Goal: Task Accomplishment & Management: Complete application form

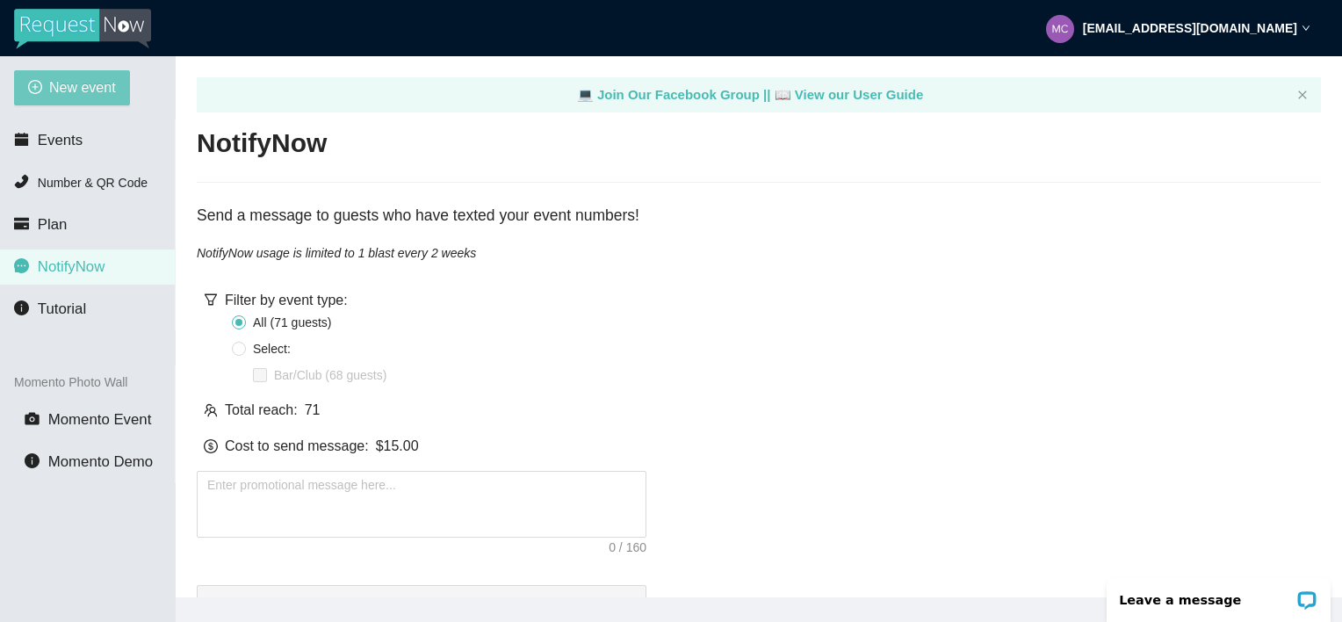
click at [61, 81] on span "New event" at bounding box center [82, 87] width 67 height 22
type textarea "[URL][DOMAIN_NAME]"
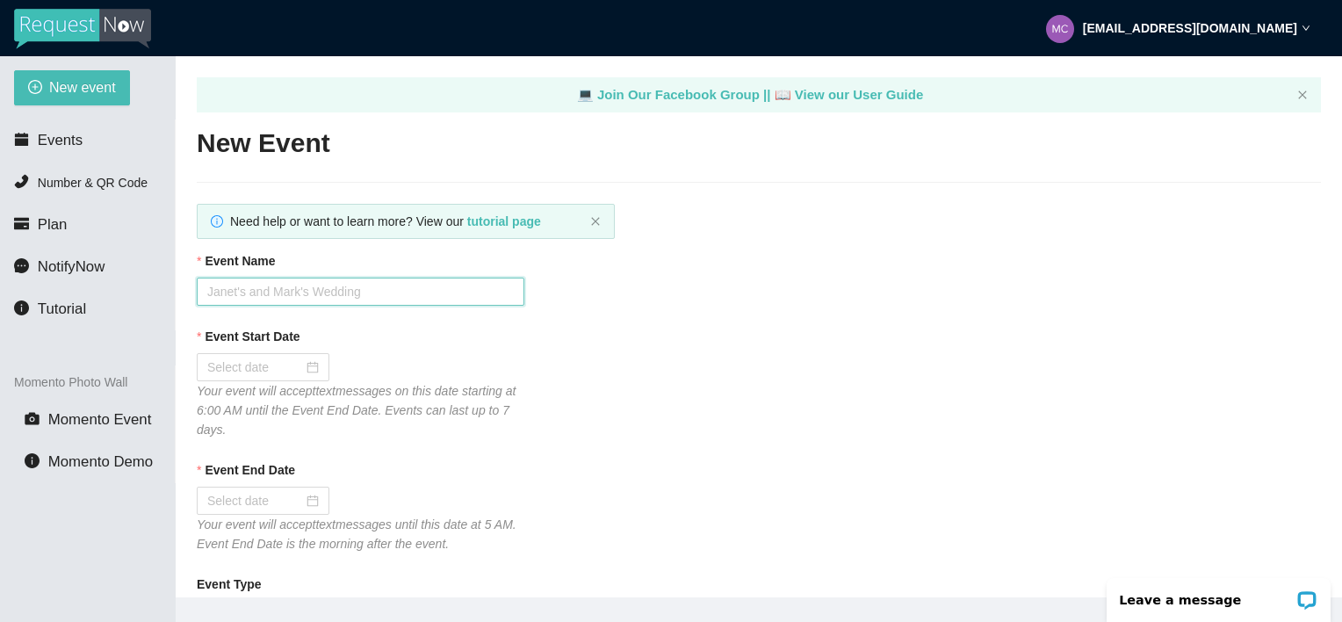
click at [231, 292] on input "Event Name" at bounding box center [361, 292] width 328 height 28
type input "T"
type input "RSB TF 10/8"
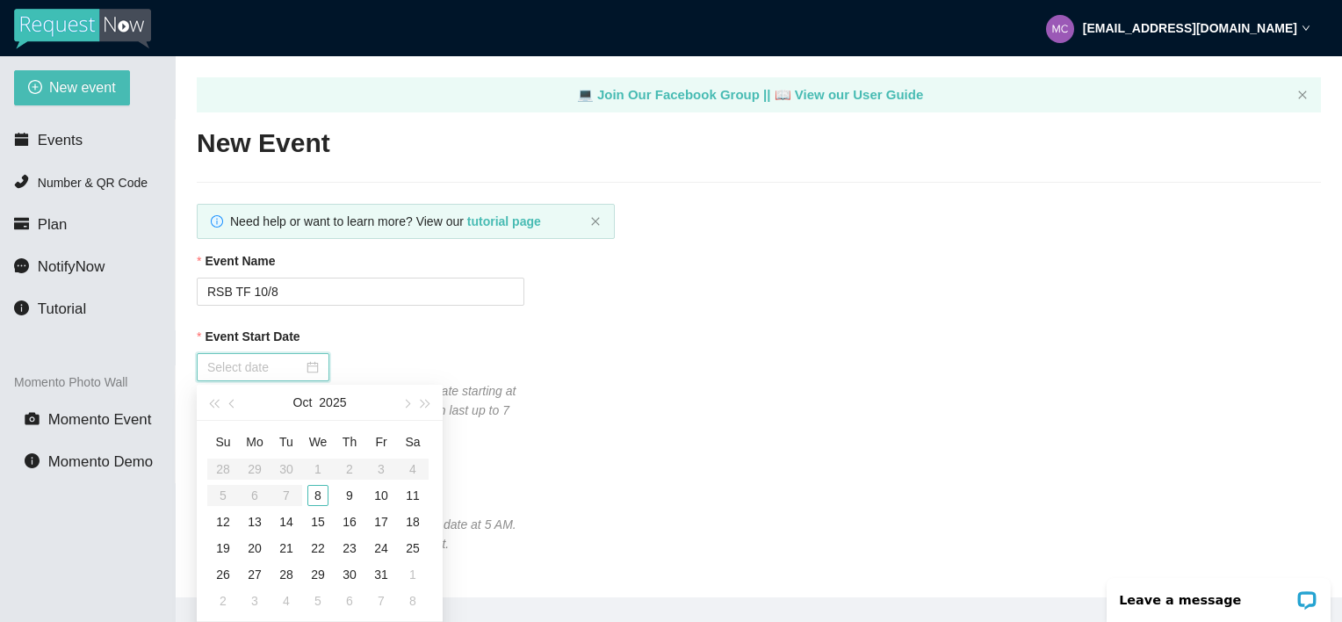
click at [295, 365] on input "Event Start Date" at bounding box center [255, 366] width 96 height 19
type input "[DATE]"
click at [316, 499] on div "8" at bounding box center [317, 495] width 21 height 21
type input "[DATE]"
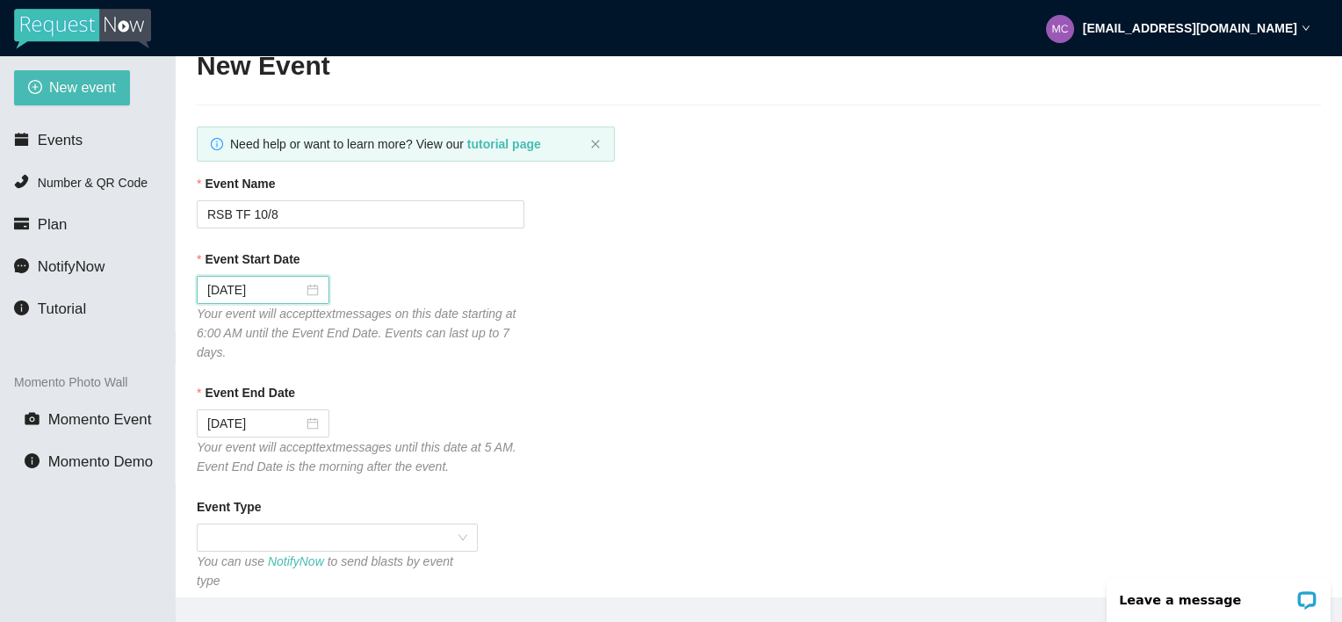
scroll to position [88, 0]
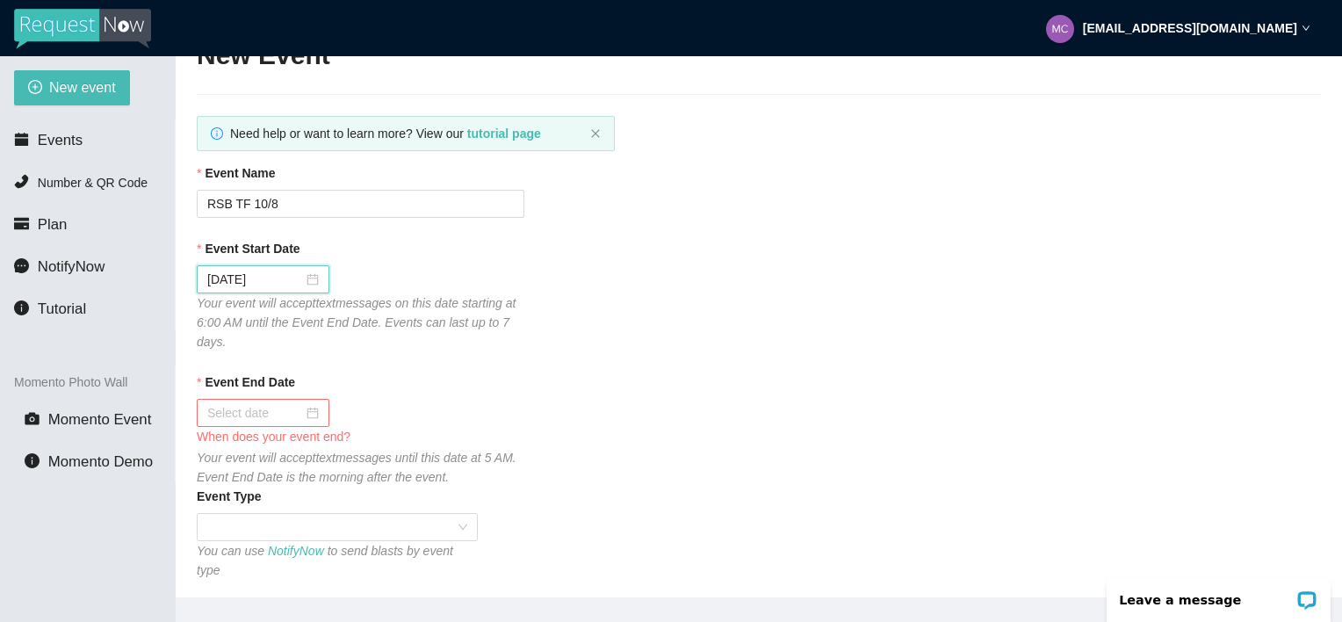
click at [240, 415] on input "Event End Date" at bounding box center [255, 412] width 96 height 19
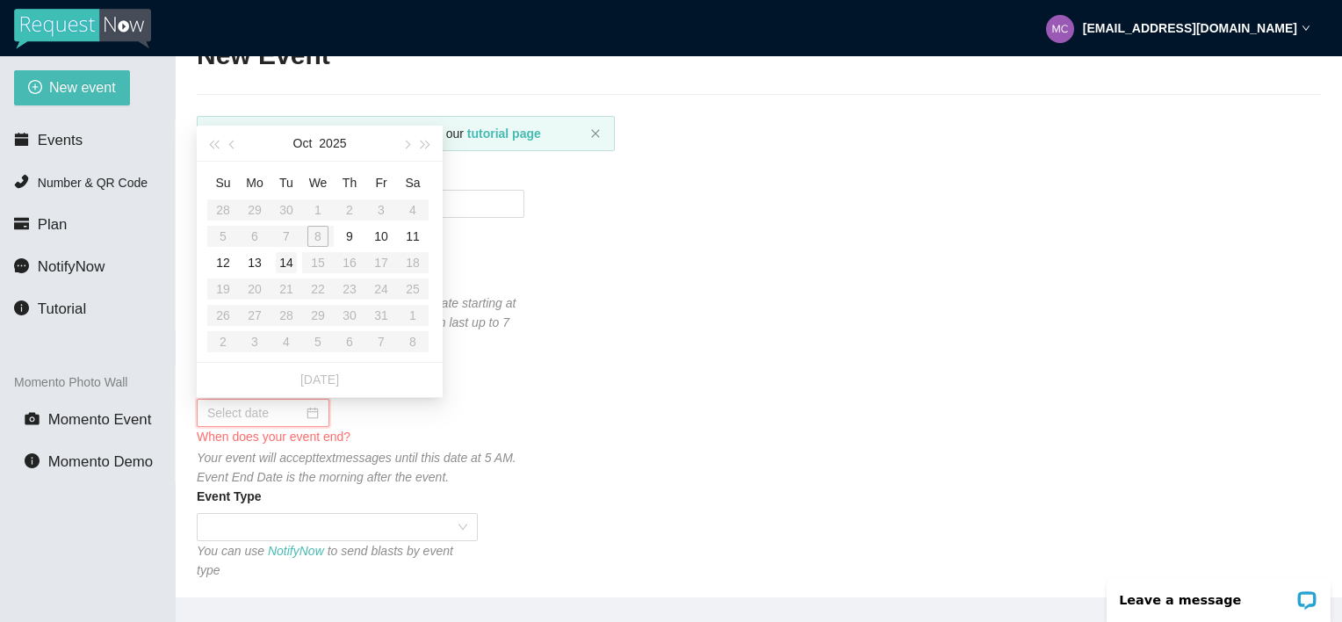
type input "[DATE]"
click at [285, 263] on div "14" at bounding box center [286, 262] width 21 height 21
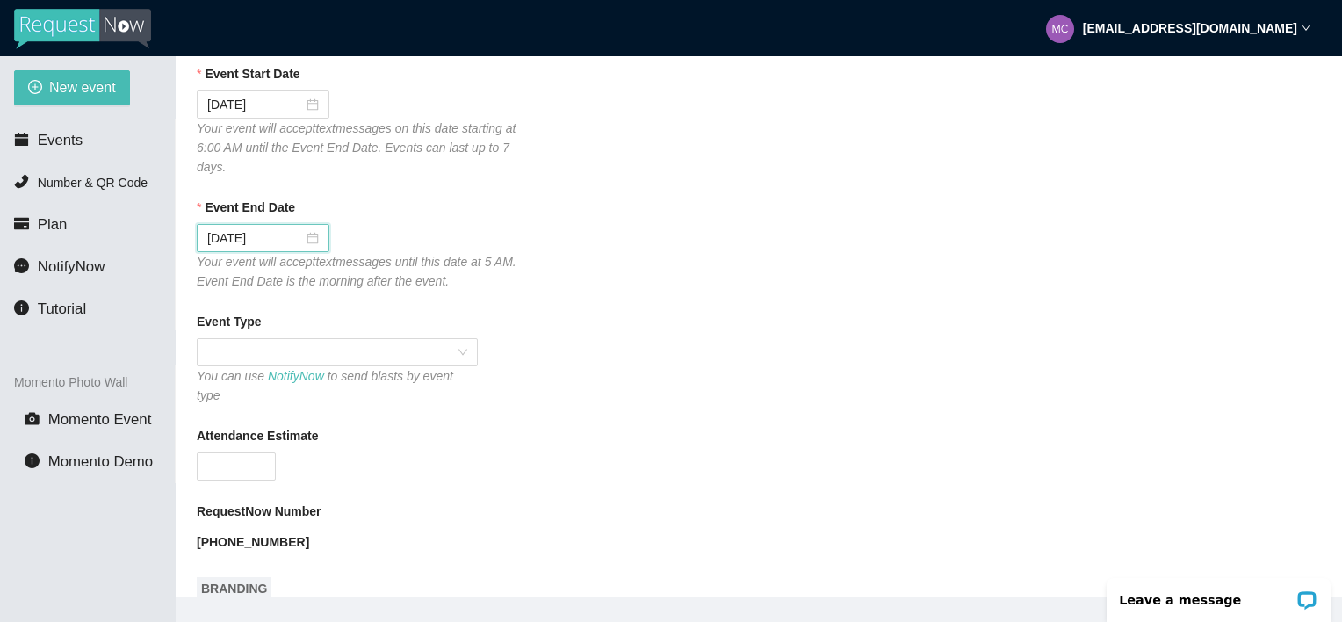
scroll to position [263, 0]
click at [456, 351] on span at bounding box center [337, 351] width 260 height 26
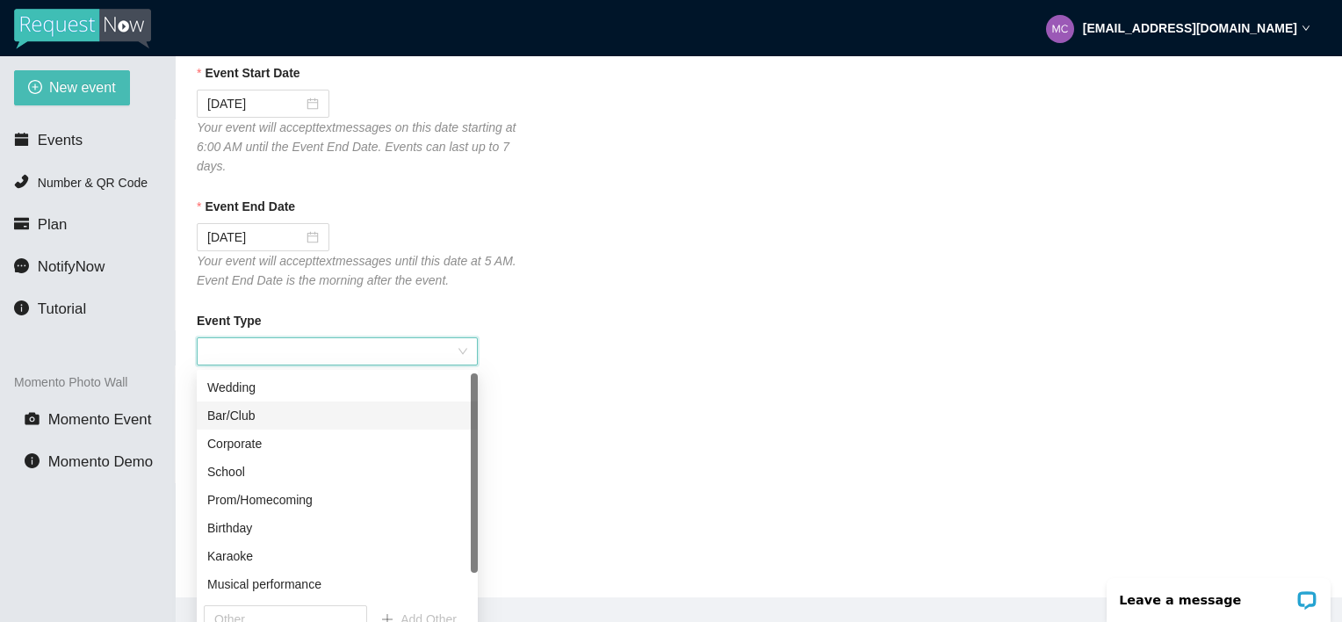
click at [238, 415] on div "Bar/Club" at bounding box center [337, 415] width 260 height 19
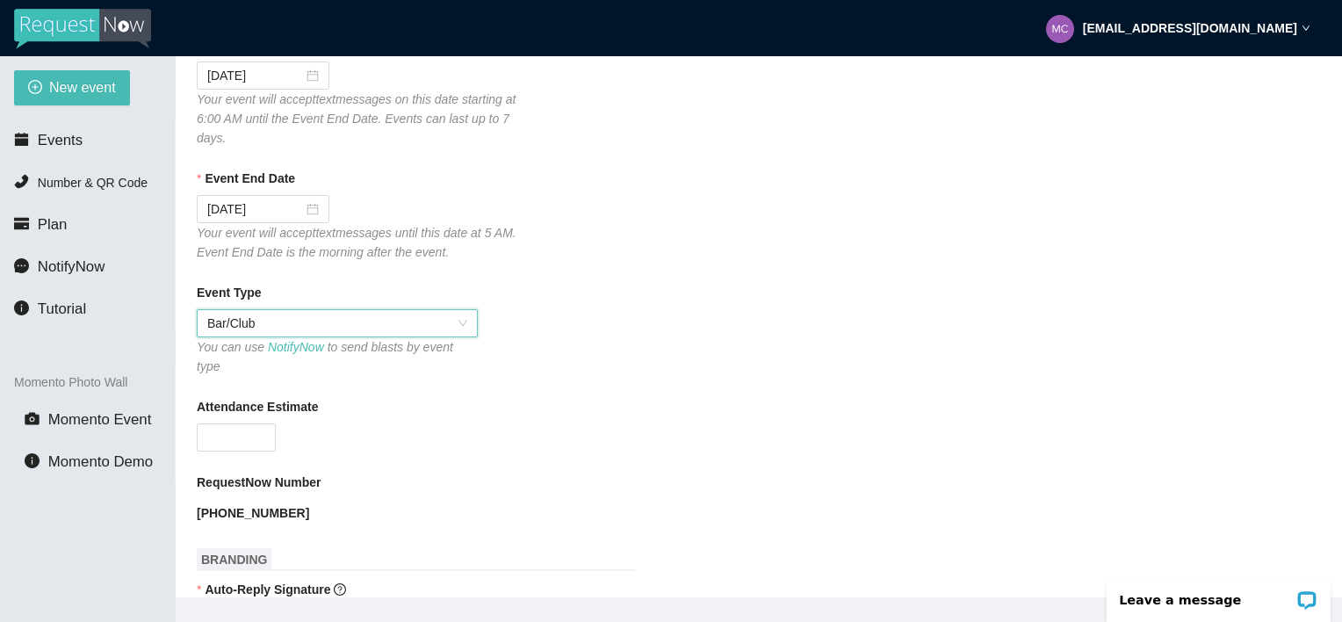
scroll to position [351, 0]
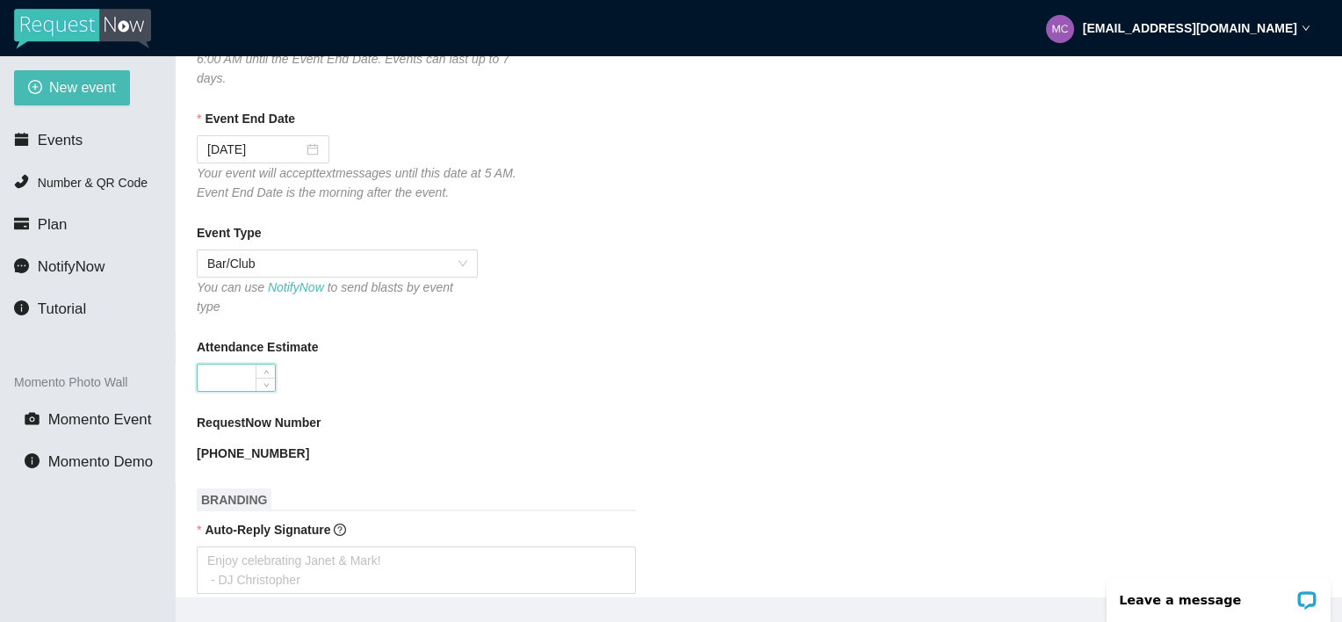
click at [214, 365] on input "Attendance Estimate" at bounding box center [236, 377] width 77 height 26
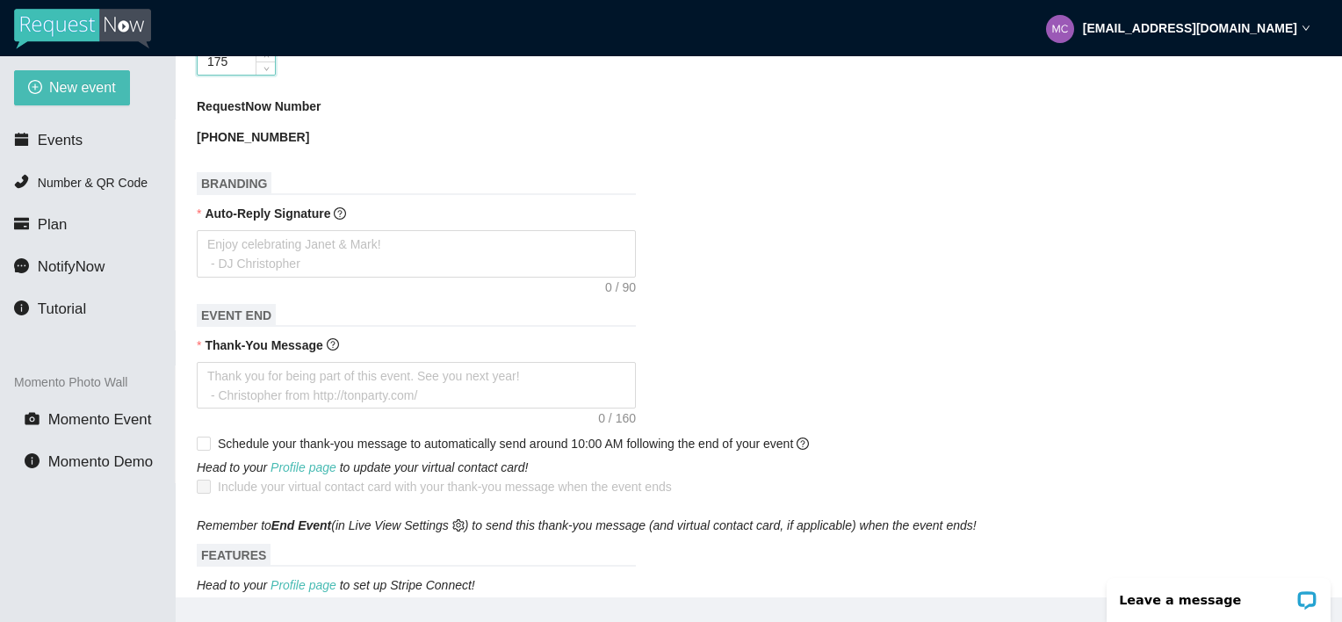
scroll to position [703, 0]
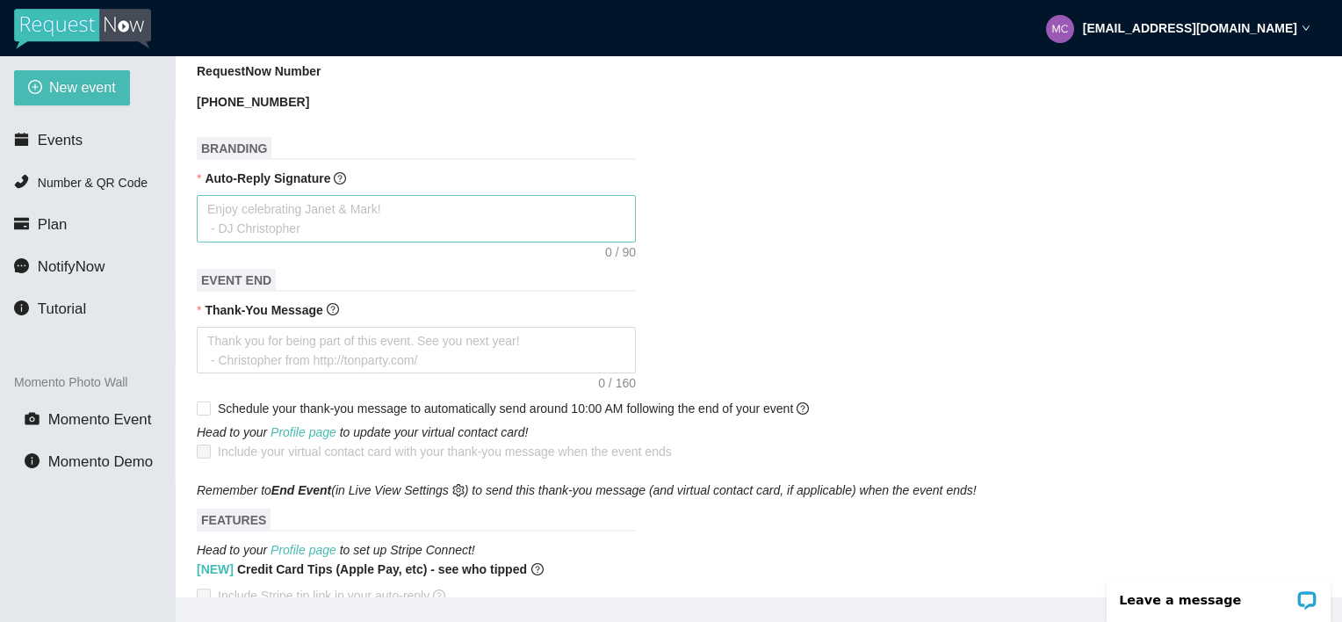
type input "175"
click at [221, 207] on textarea "Auto-Reply Signature" at bounding box center [416, 218] width 439 height 47
type textarea "T"
type textarea "Th"
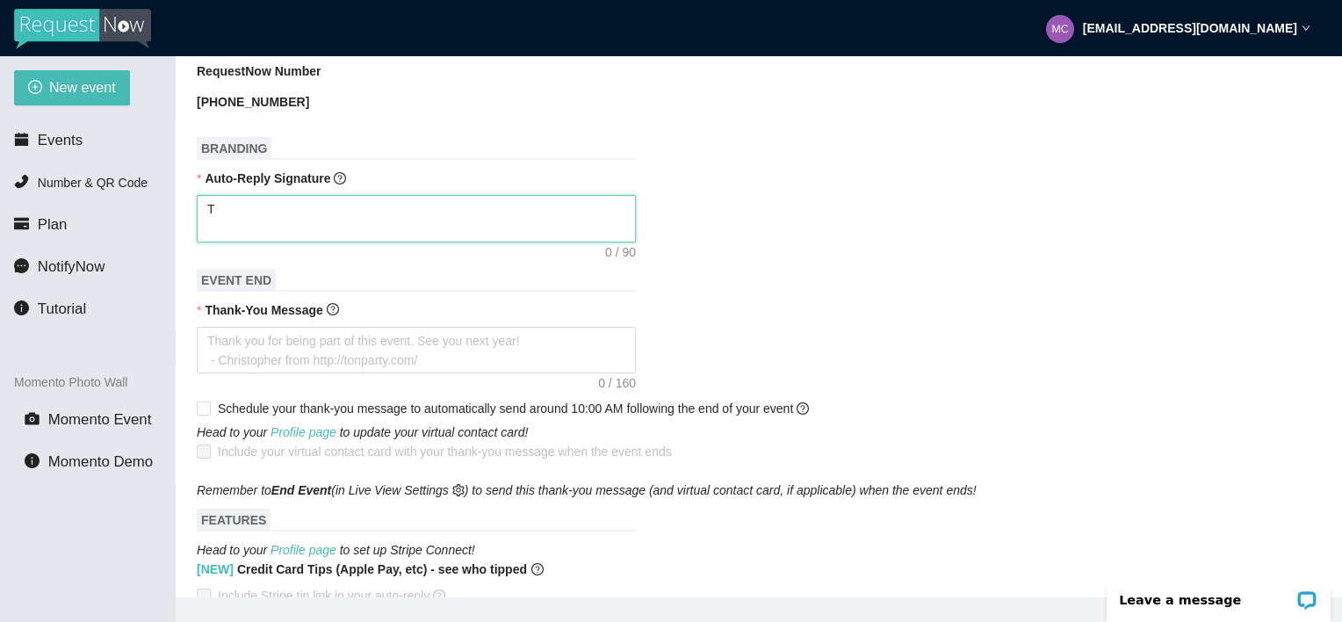
type textarea "Th"
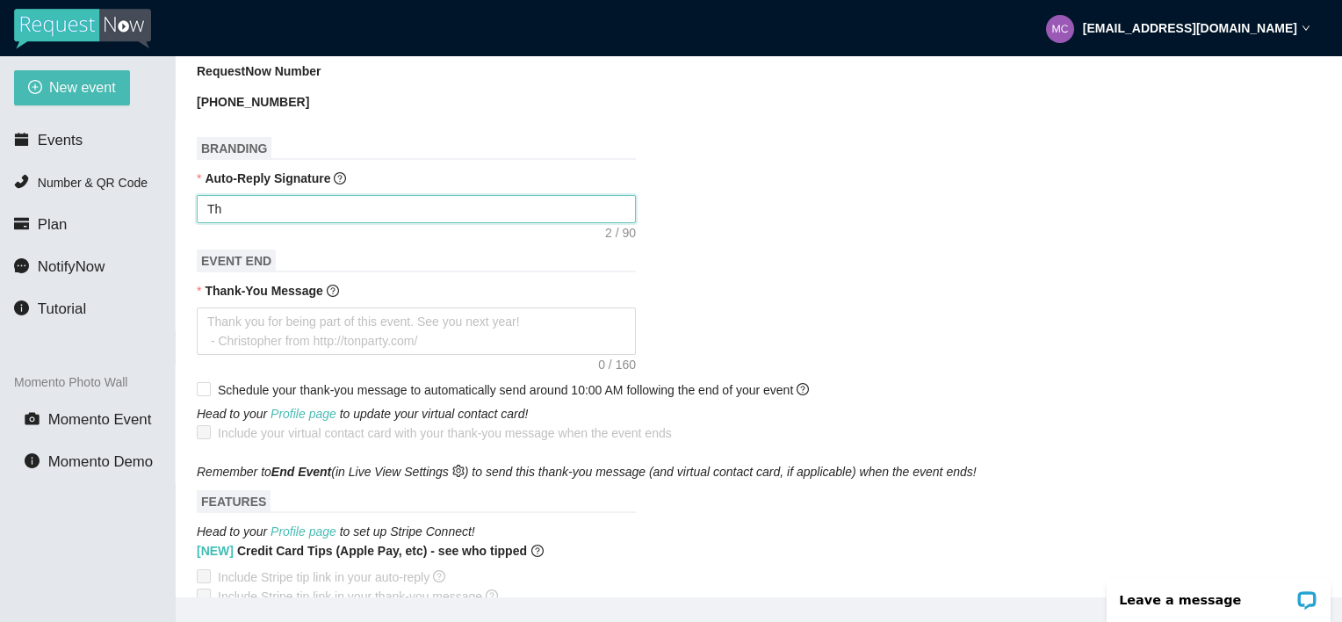
type textarea "Tha"
type textarea "Than"
type textarea "Thank"
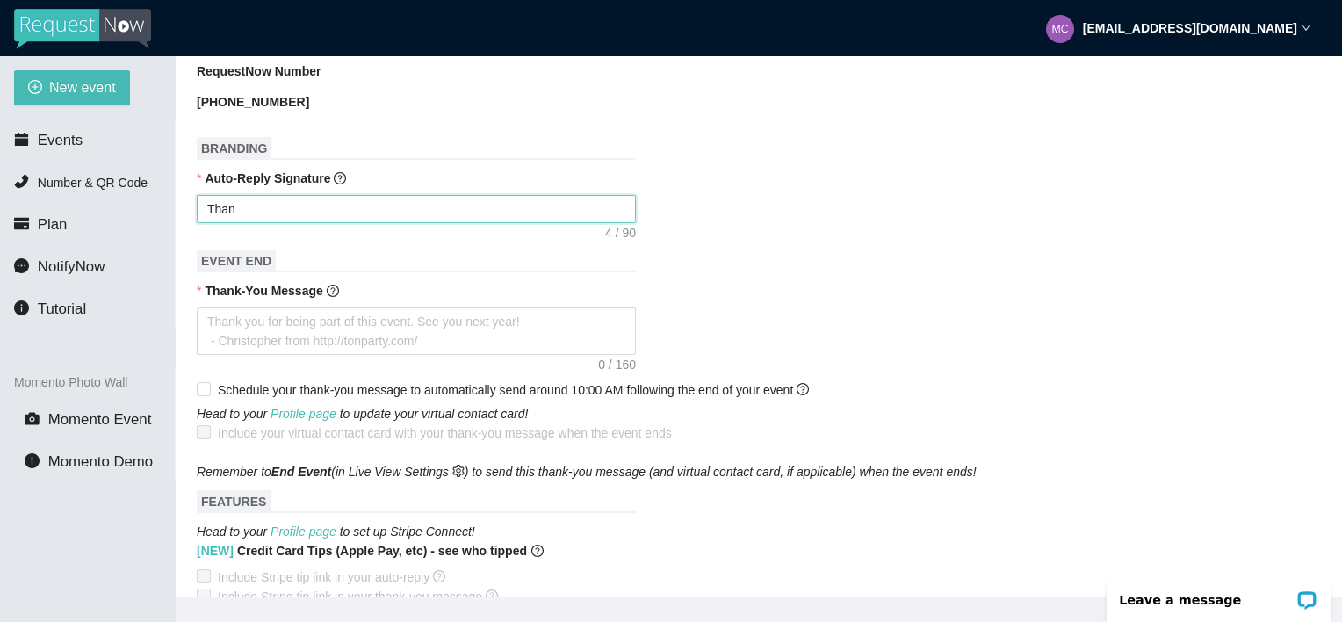
type textarea "Thank"
type textarea "Thank y"
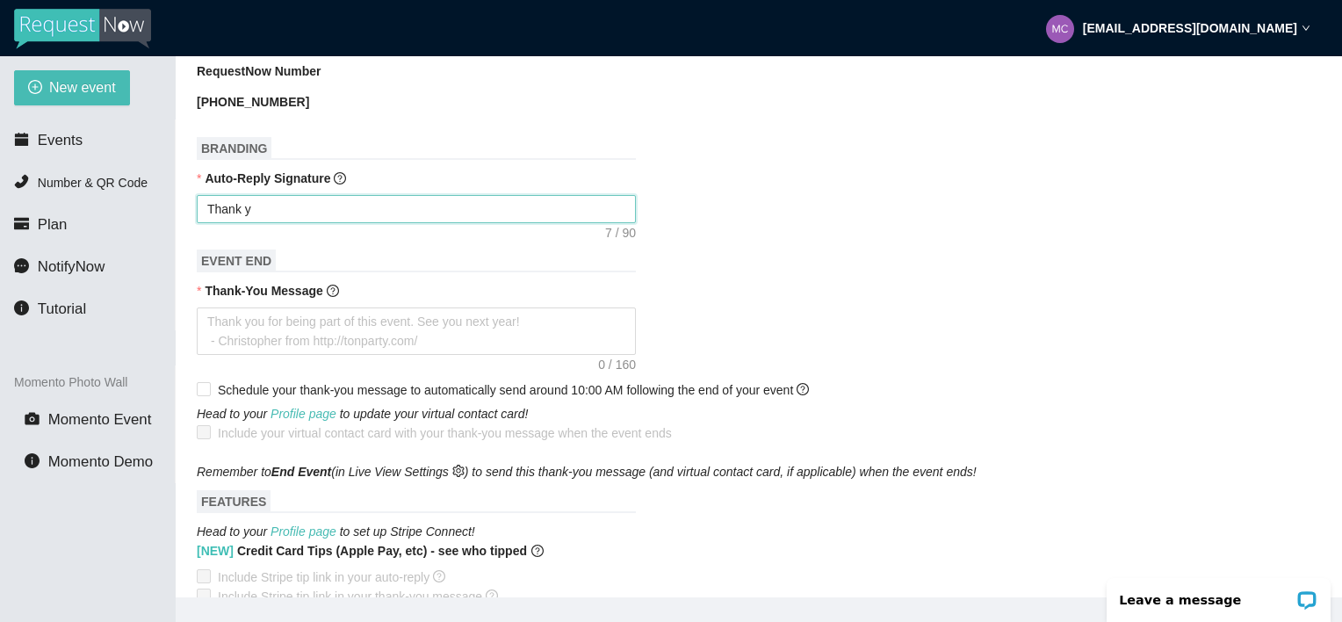
type textarea "Thank"
type textarea "Thank Y"
type textarea "Thank [PERSON_NAME]"
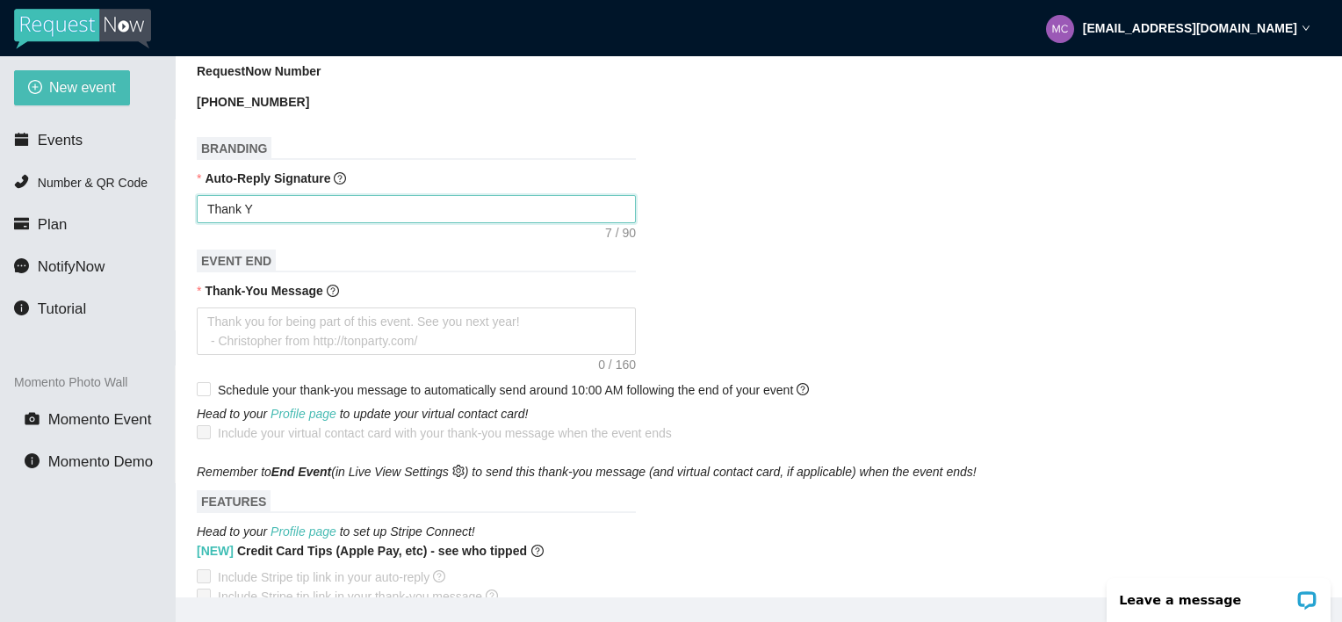
type textarea "Thank [PERSON_NAME]"
type textarea "Thank You"
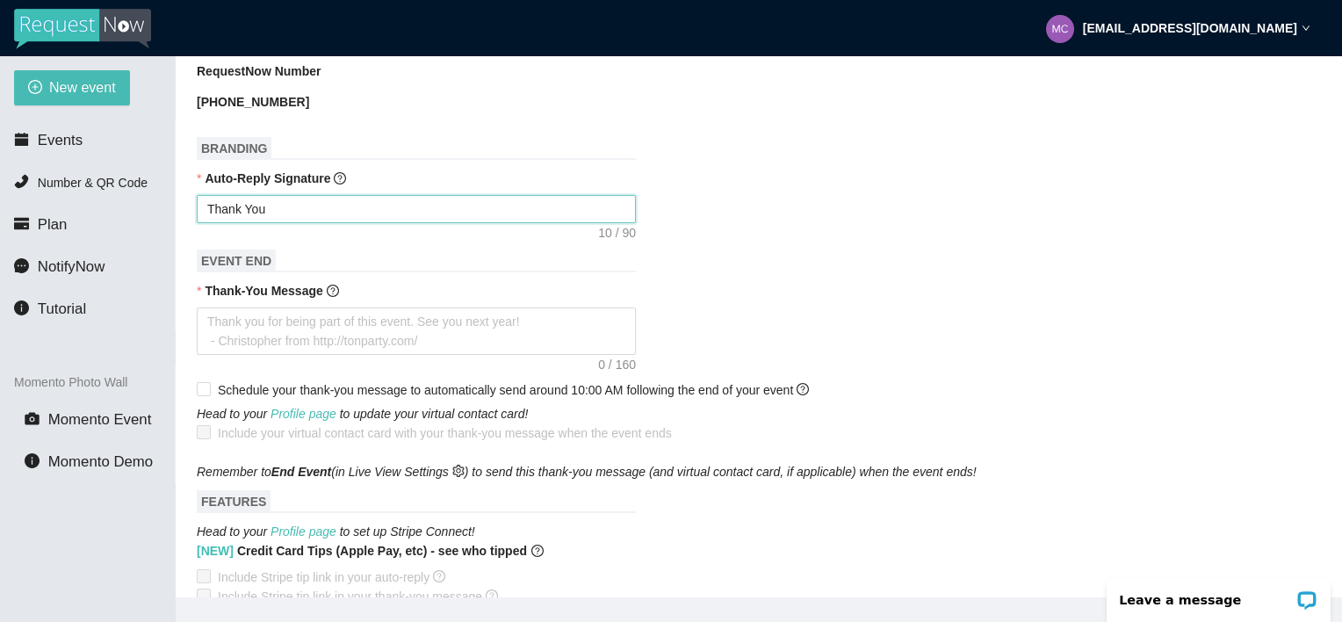
type textarea "Thank You f"
type textarea "Thank You fo"
type textarea "Thank You for"
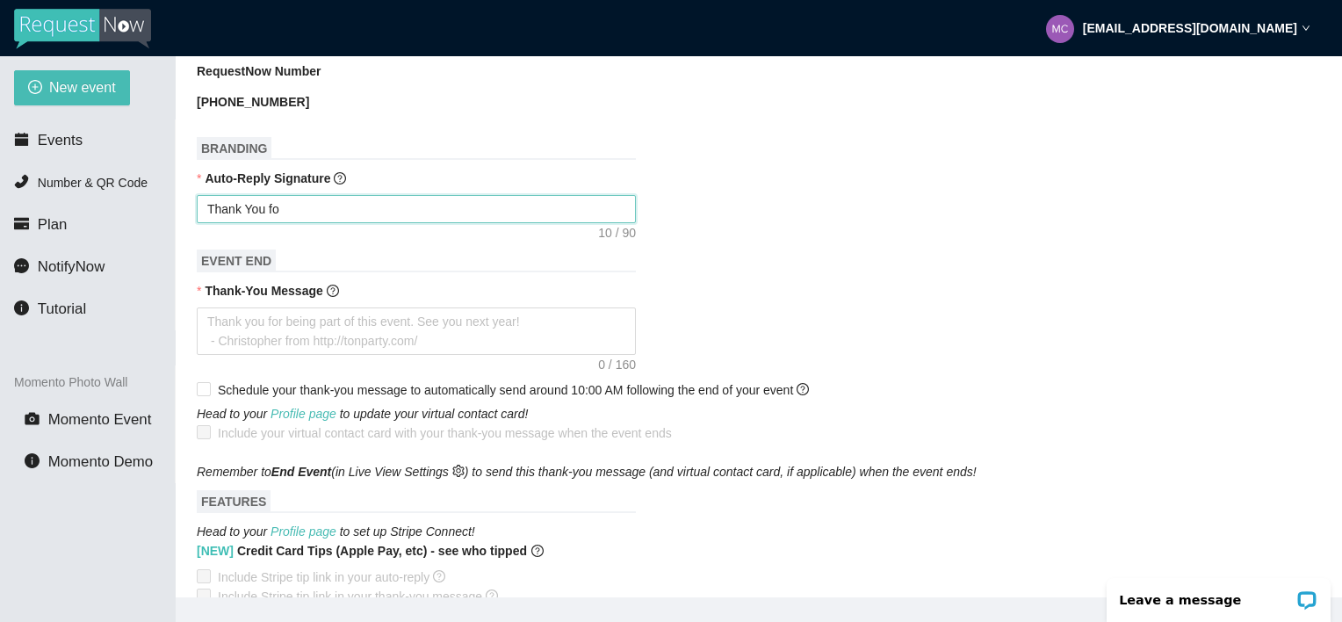
type textarea "Thank You for"
type textarea "Thank You for y"
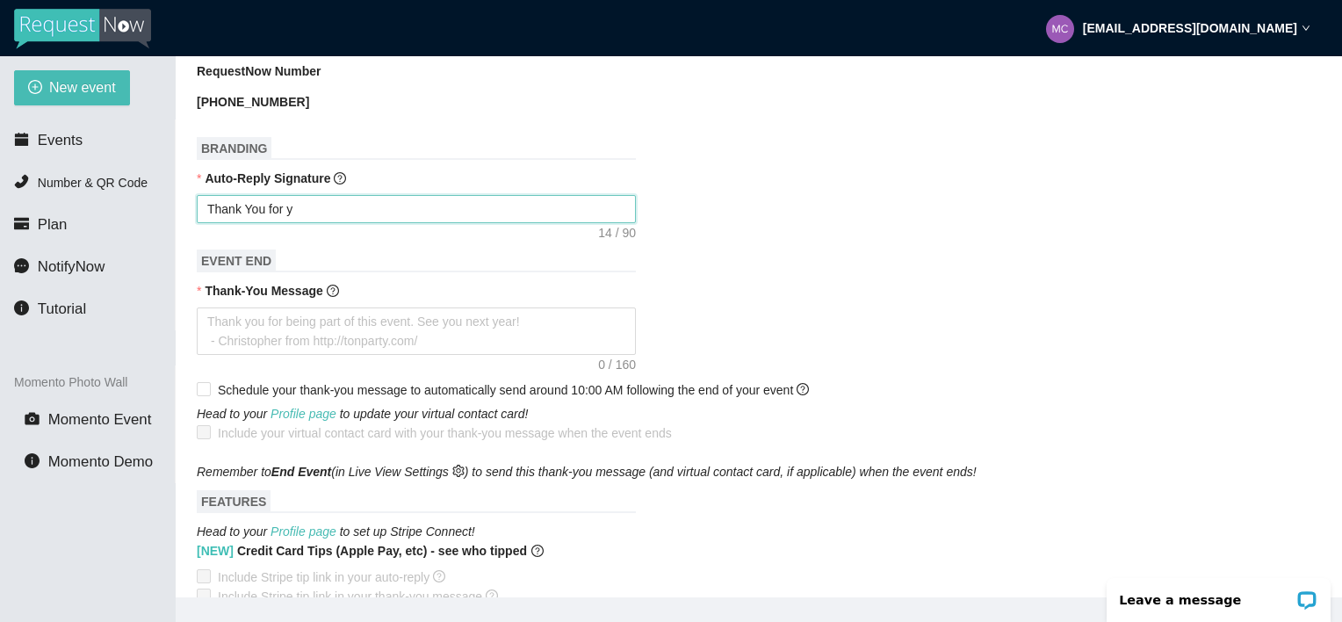
type textarea "Thank You for yo"
type textarea "Thank You for you"
type textarea "Thank You for your"
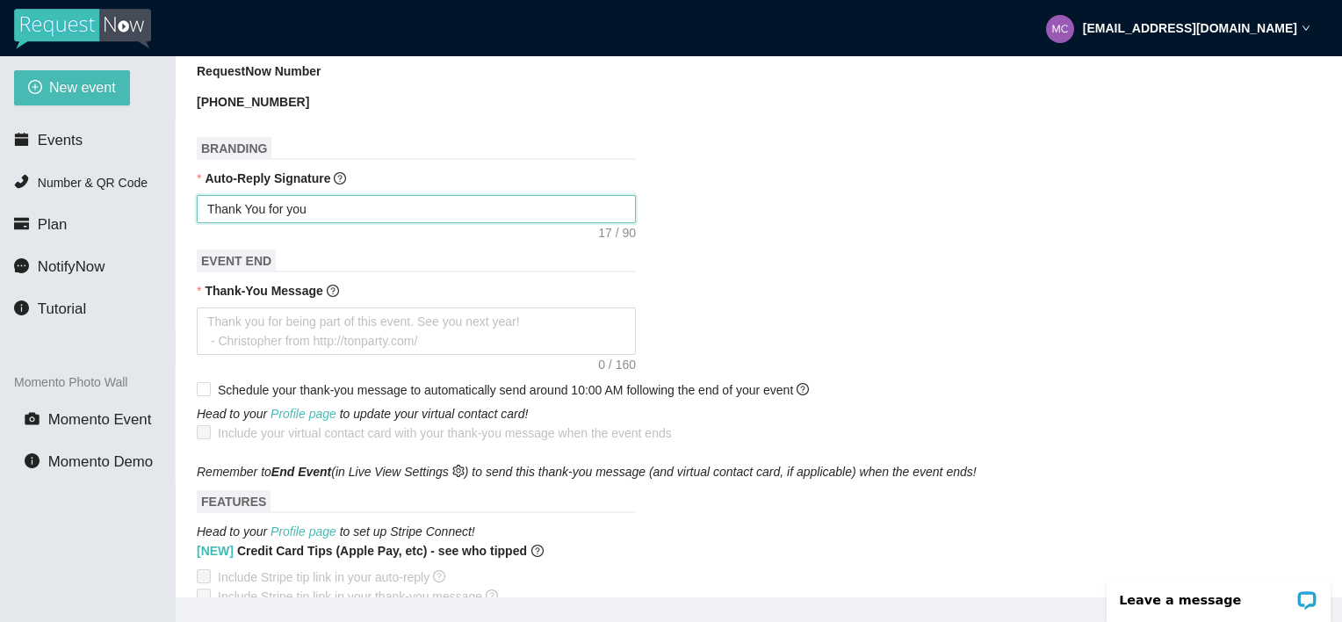
type textarea "Thank You for your"
type textarea "Thank You for your r"
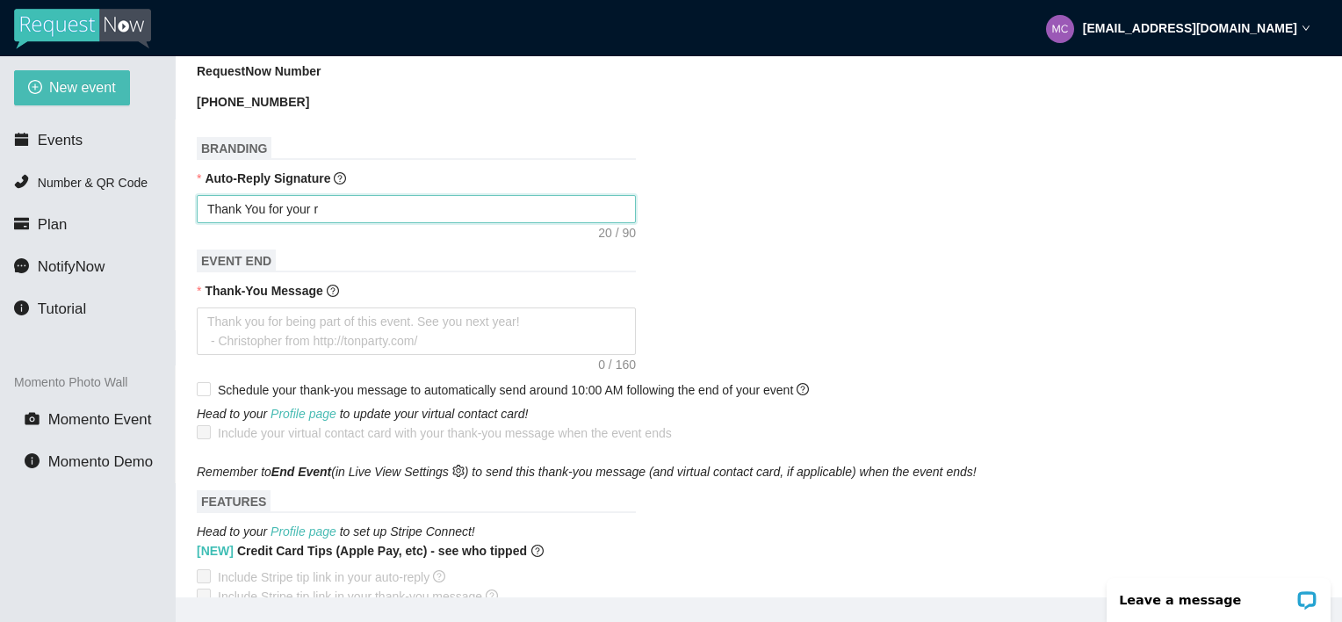
type textarea "Thank You for your re"
type textarea "Thank You for your req"
type textarea "Thank You for your requ"
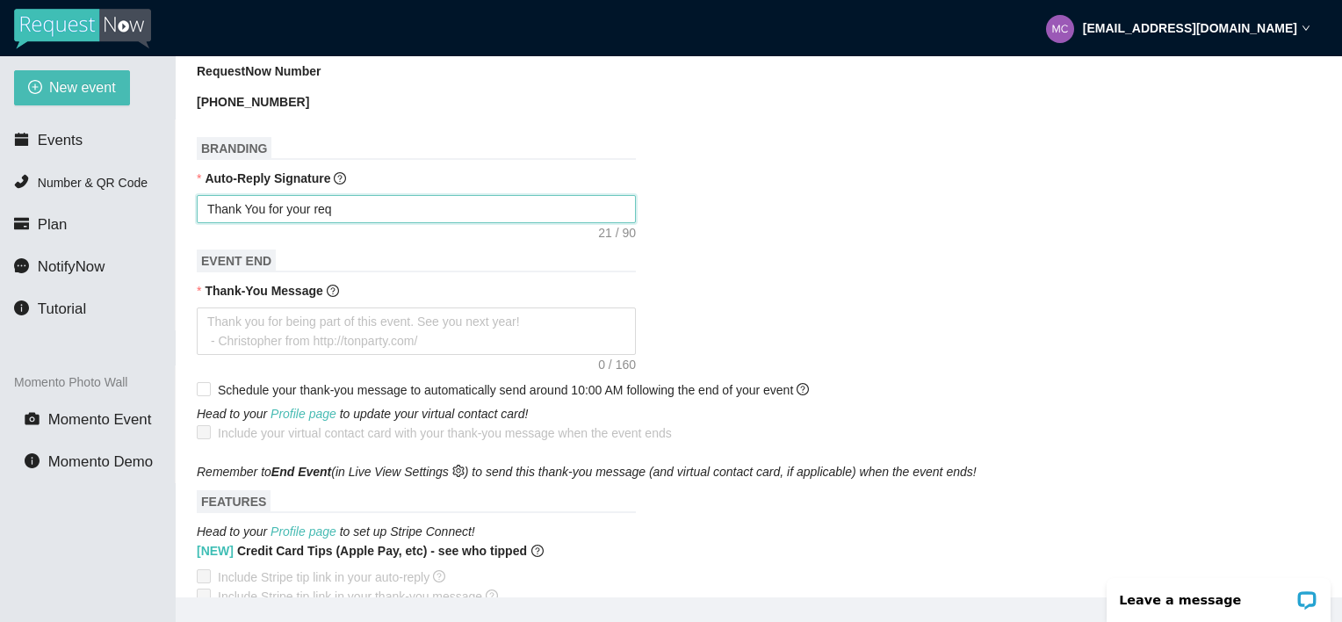
type textarea "Thank You for your requ"
type textarea "Thank You for your reque"
type textarea "Thank You for your reques"
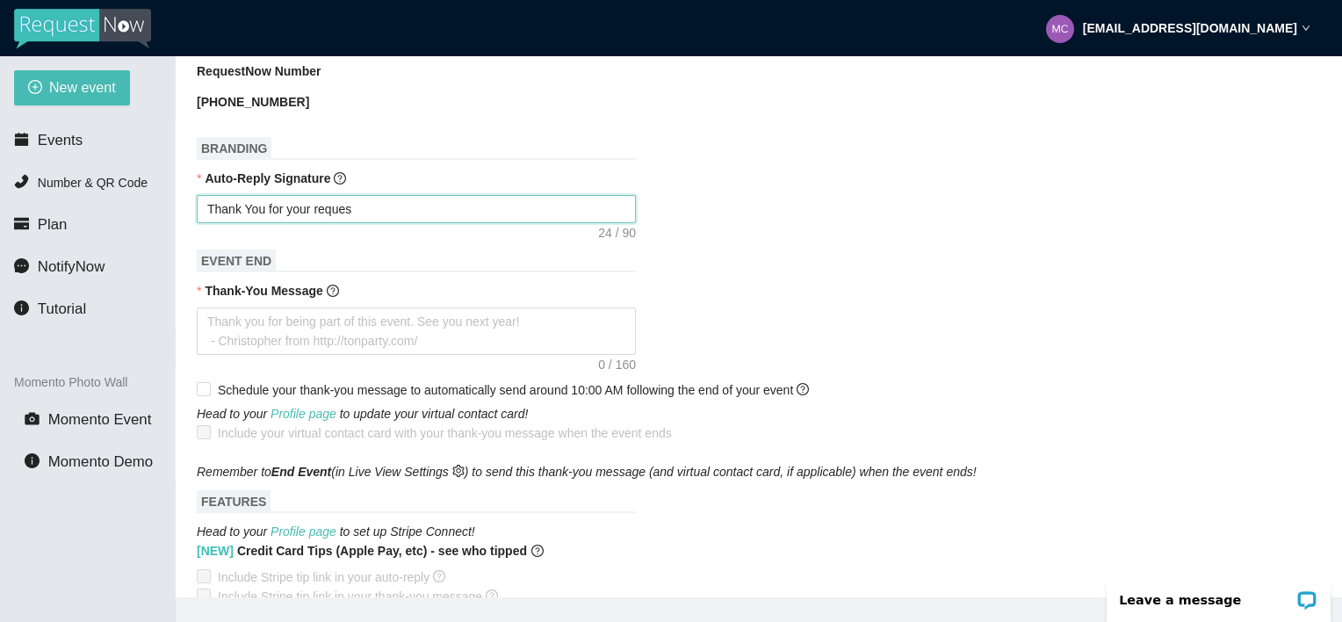
type textarea "Thank You for your request"
type textarea "Thank You for your request!"
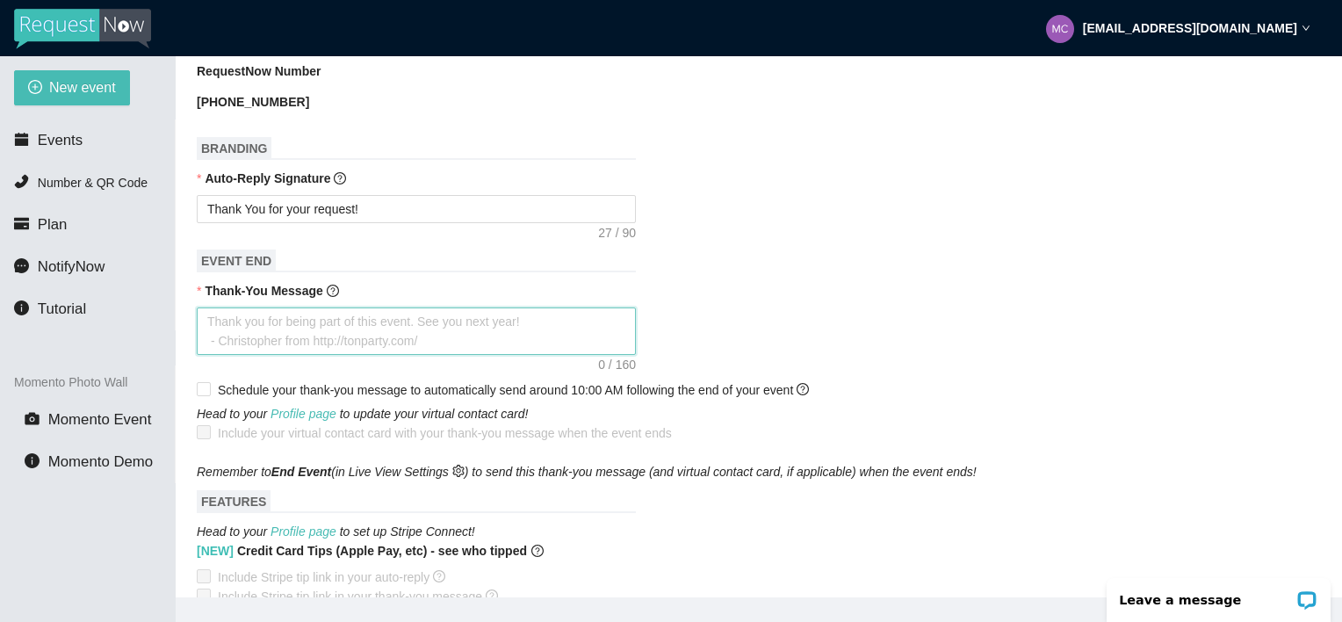
click at [234, 314] on textarea "Thank-You Message" at bounding box center [416, 330] width 439 height 47
type textarea "T"
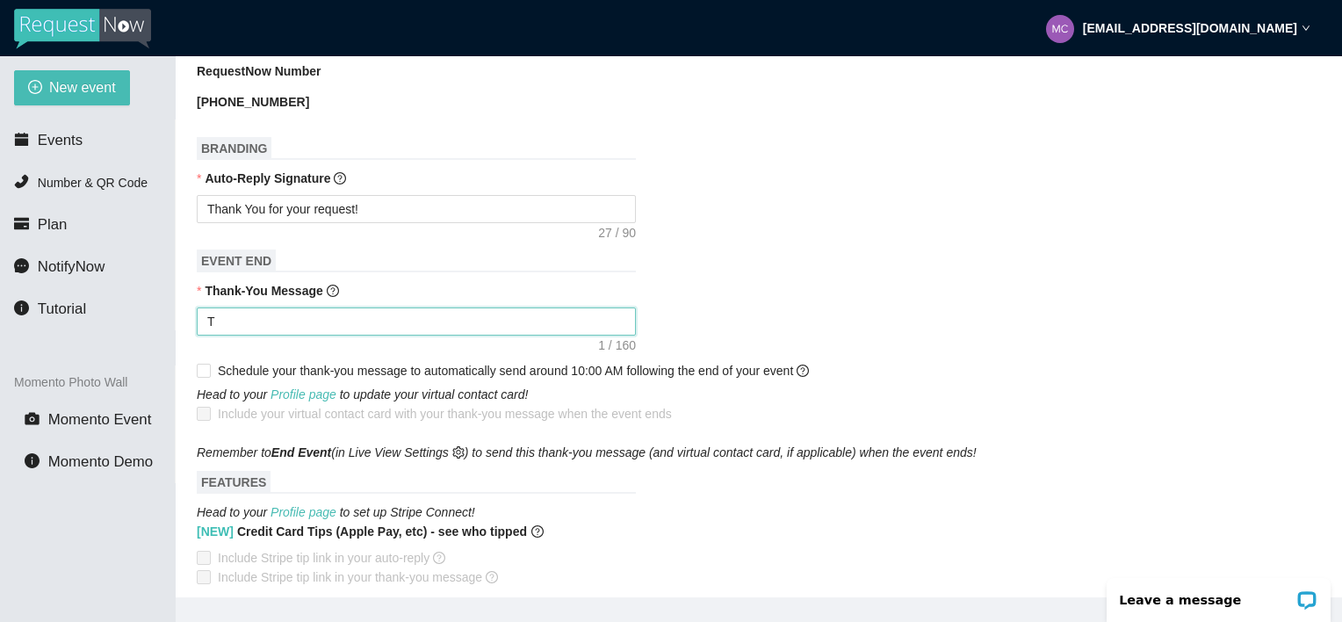
type textarea "Th"
type textarea "Tha"
type textarea "Than"
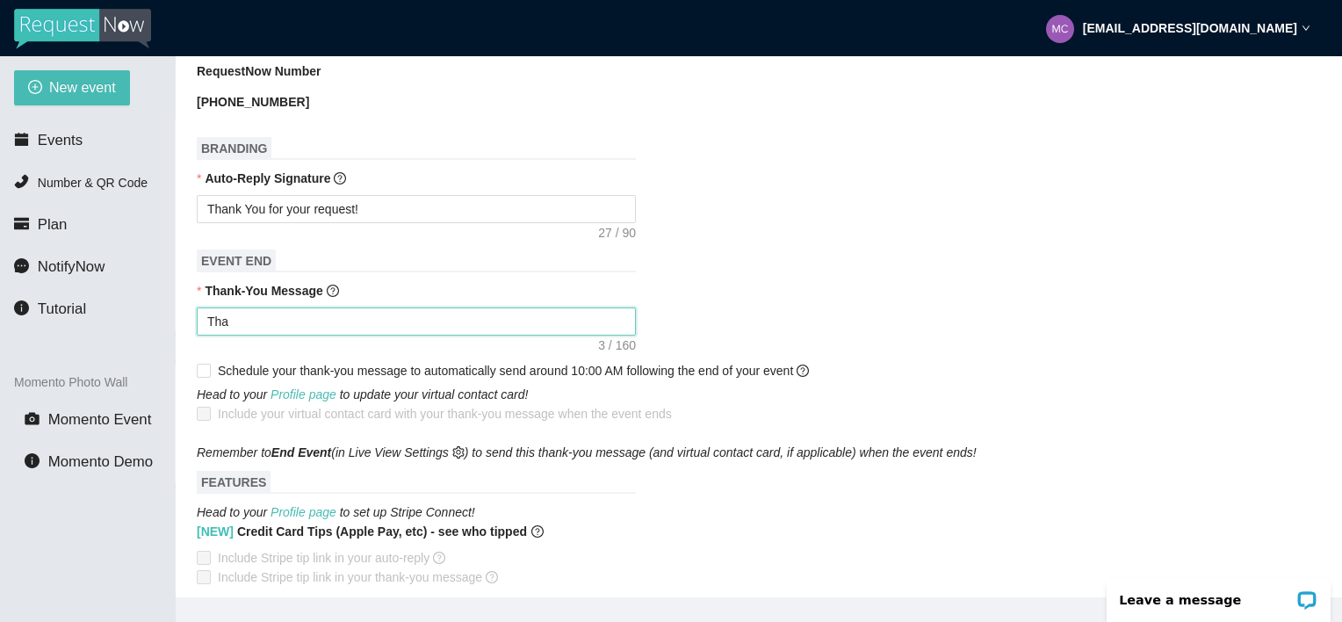
type textarea "Than"
type textarea "Thank"
type textarea "Thank Y"
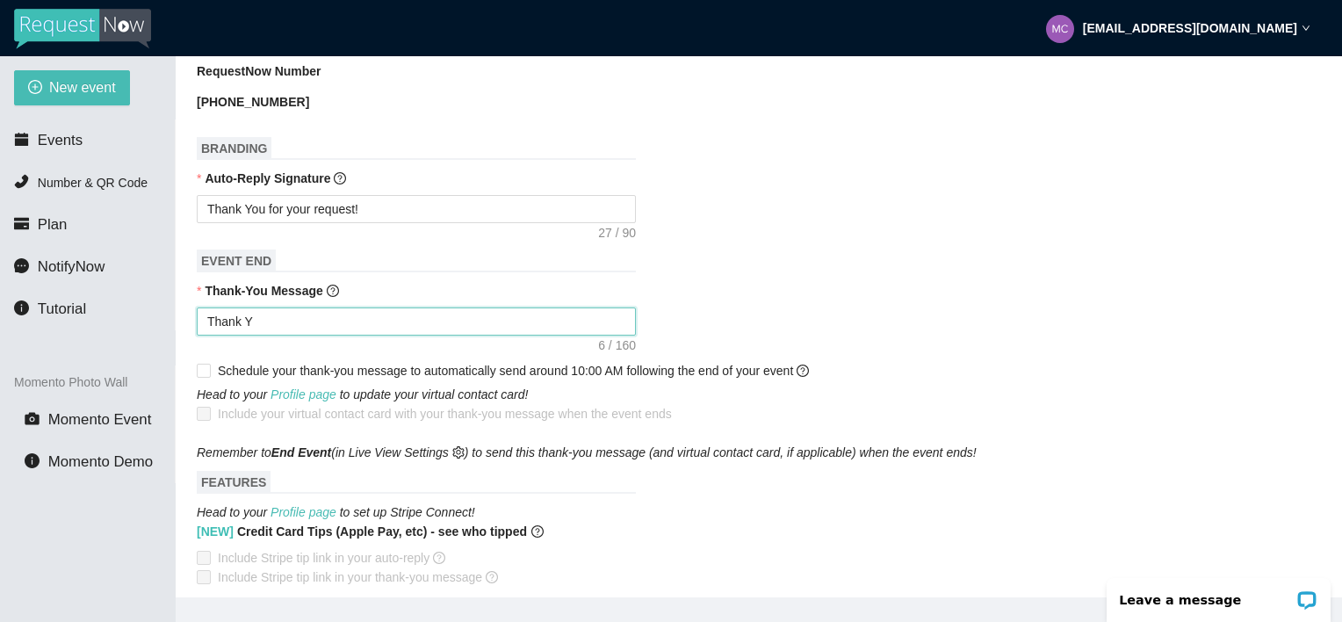
type textarea "Thank [PERSON_NAME]"
type textarea "Thank You"
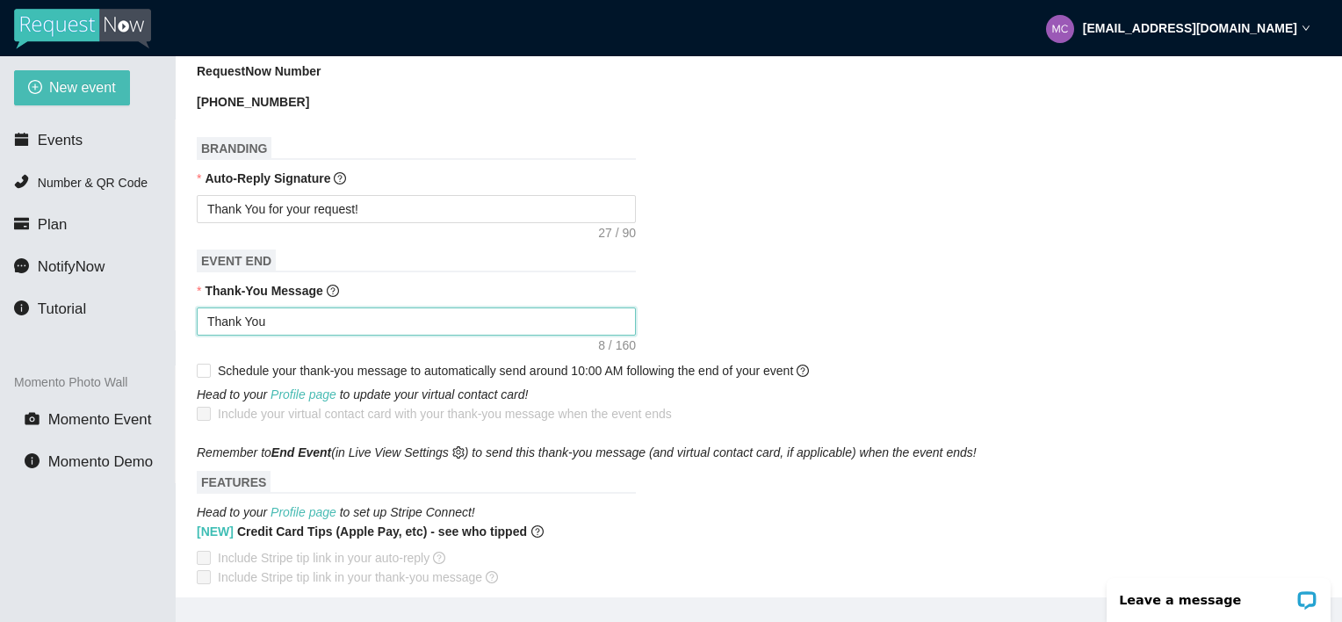
type textarea "Thank You"
type textarea "Thank You f"
type textarea "Thank You fo"
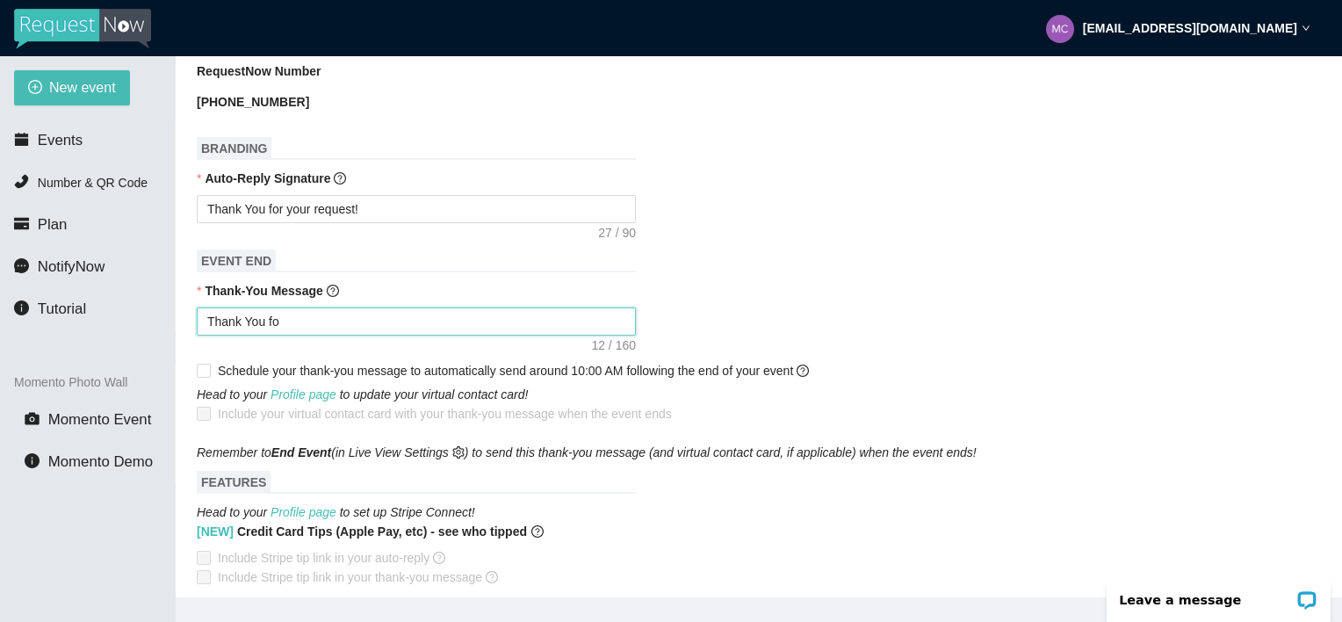
type textarea "Thank You for"
type textarea "Thank You for s"
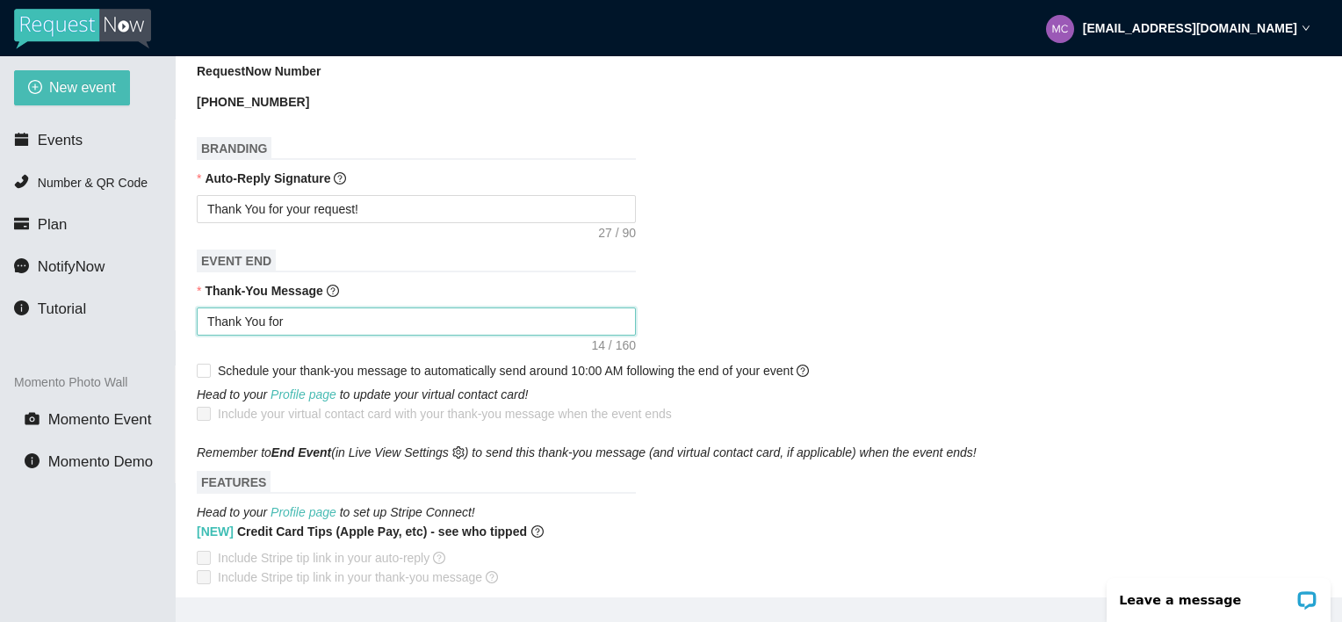
type textarea "Thank You for s"
type textarea "Thank You for se"
type textarea "Thank You for [PERSON_NAME]"
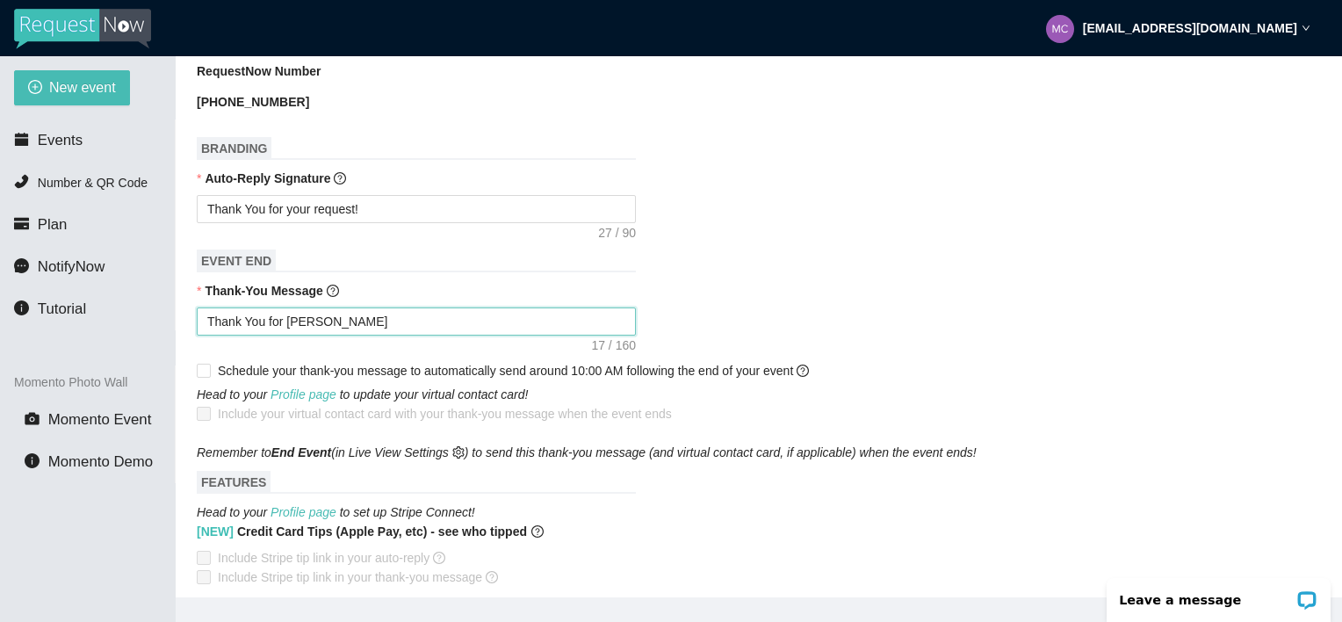
type textarea "Thank You for send"
type textarea "Thank You for sendi"
type textarea "Thank You for sendin"
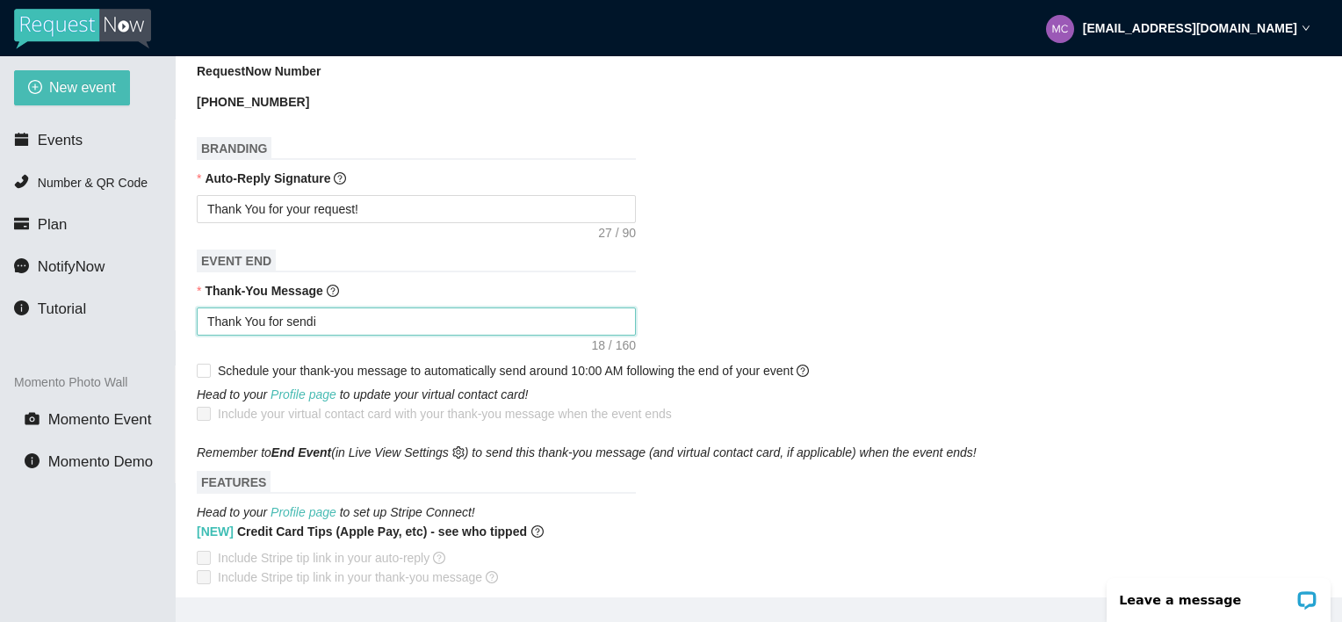
type textarea "Thank You for sendin"
type textarea "Thank You for sending"
type textarea "Thank You for sending a"
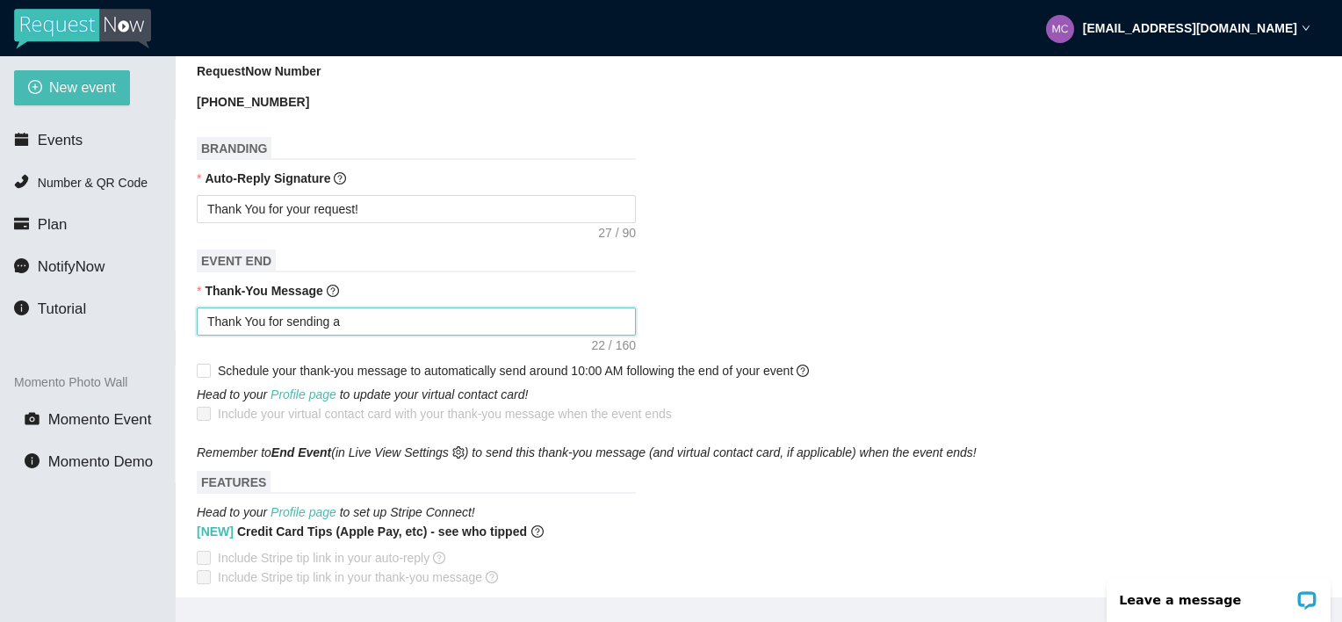
type textarea "Thank You for sending a"
type textarea "Thank You for sending a R"
type textarea "Thank You for sending a Re"
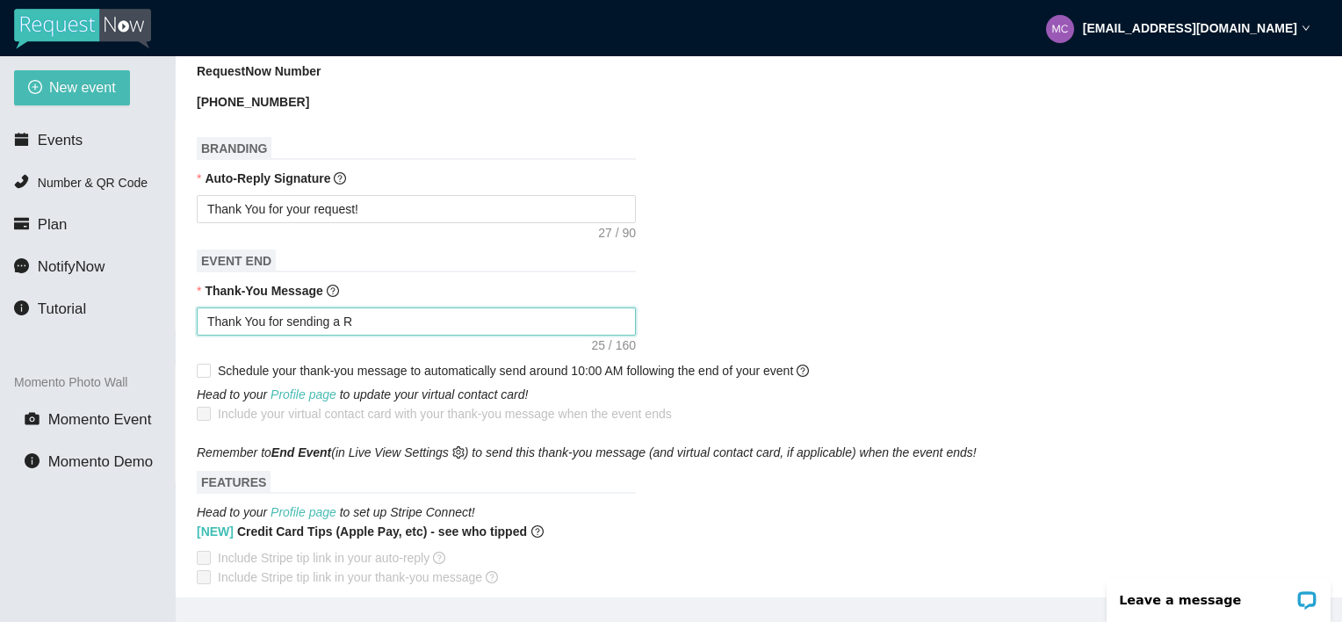
type textarea "Thank You for sending a Re"
type textarea "Thank You for sending a R"
type textarea "Thank You for sending a"
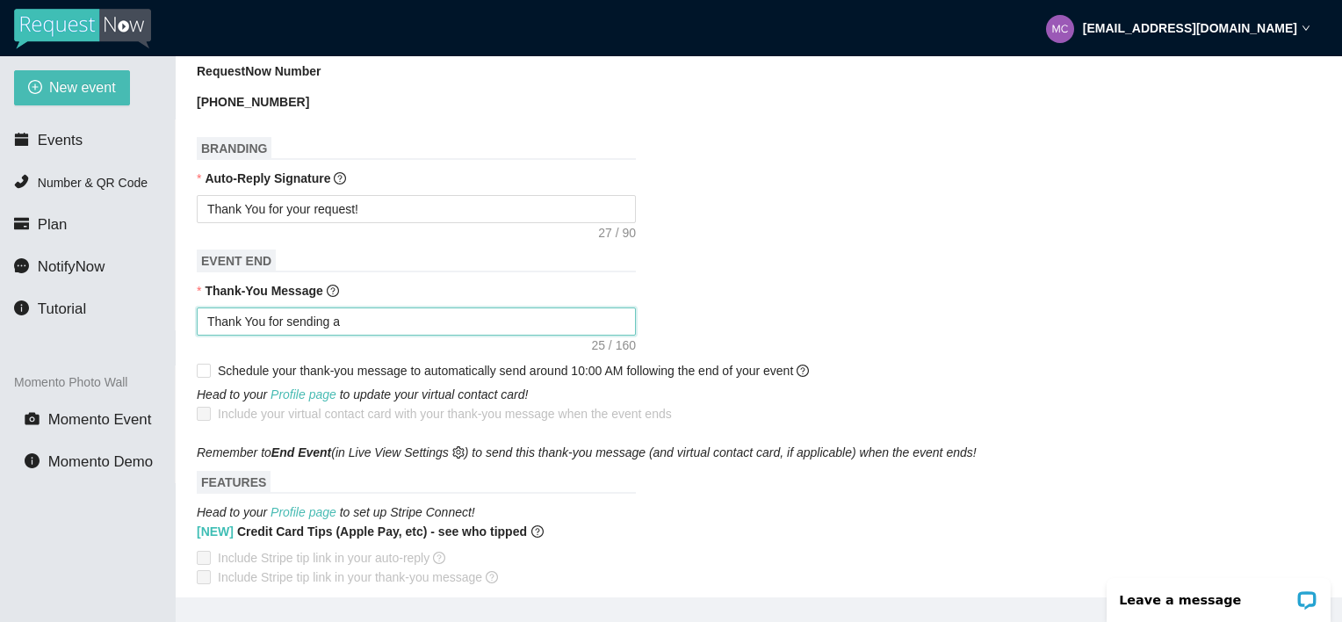
type textarea "Thank You for sending a r"
type textarea "Thank You for sending a re"
type textarea "Thank You for sending a req"
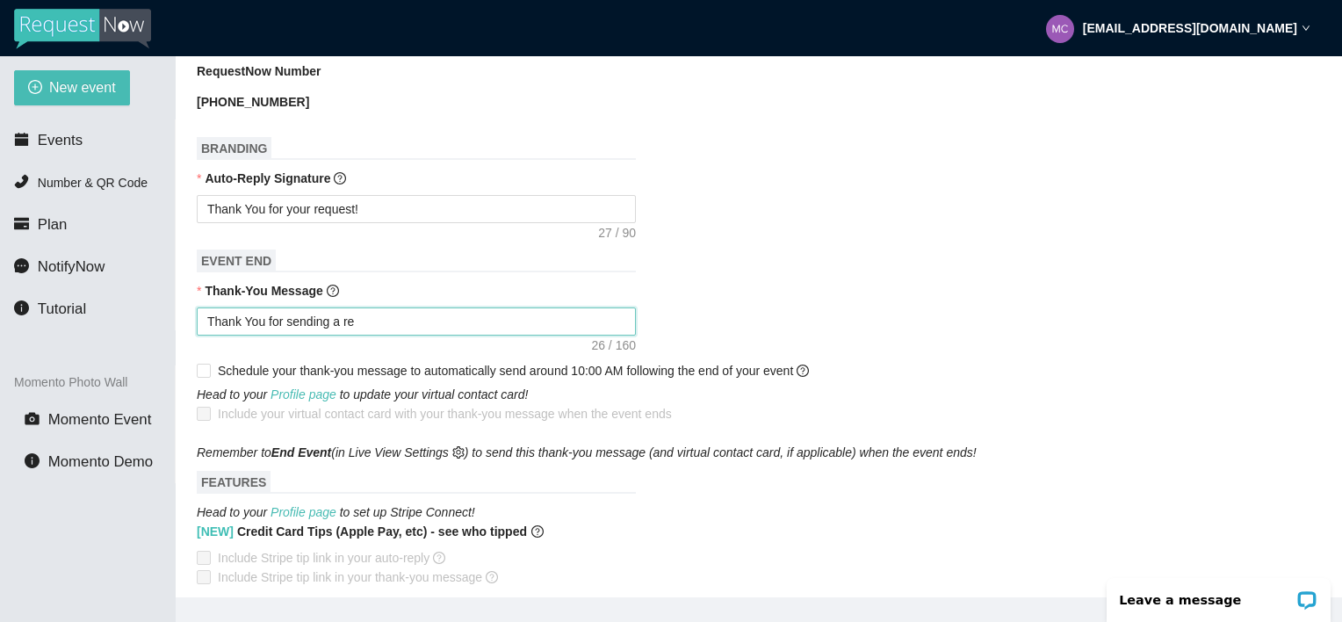
type textarea "Thank You for sending a req"
type textarea "Thank You for sending a requ"
type textarea "Thank You for sending a reque"
type textarea "Thank You for sending a reques"
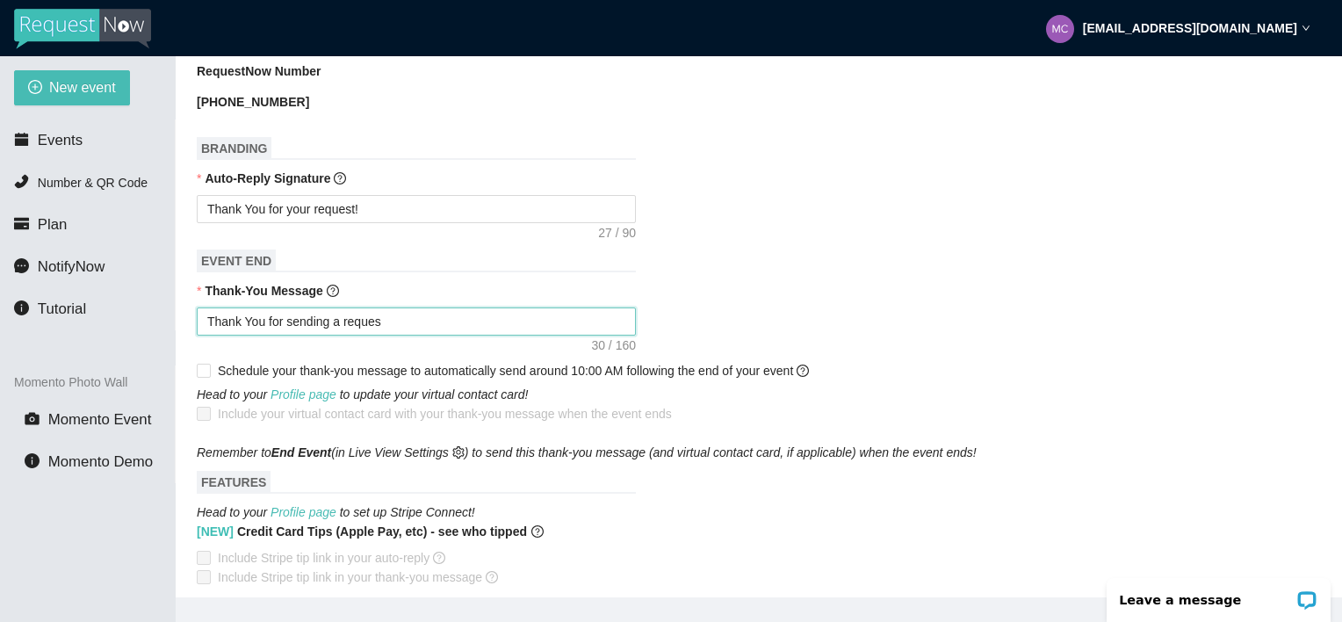
type textarea "Thank You for sending a request"
type textarea "Thank You for sending a request!"
type textarea "Thank You for sending a request!!"
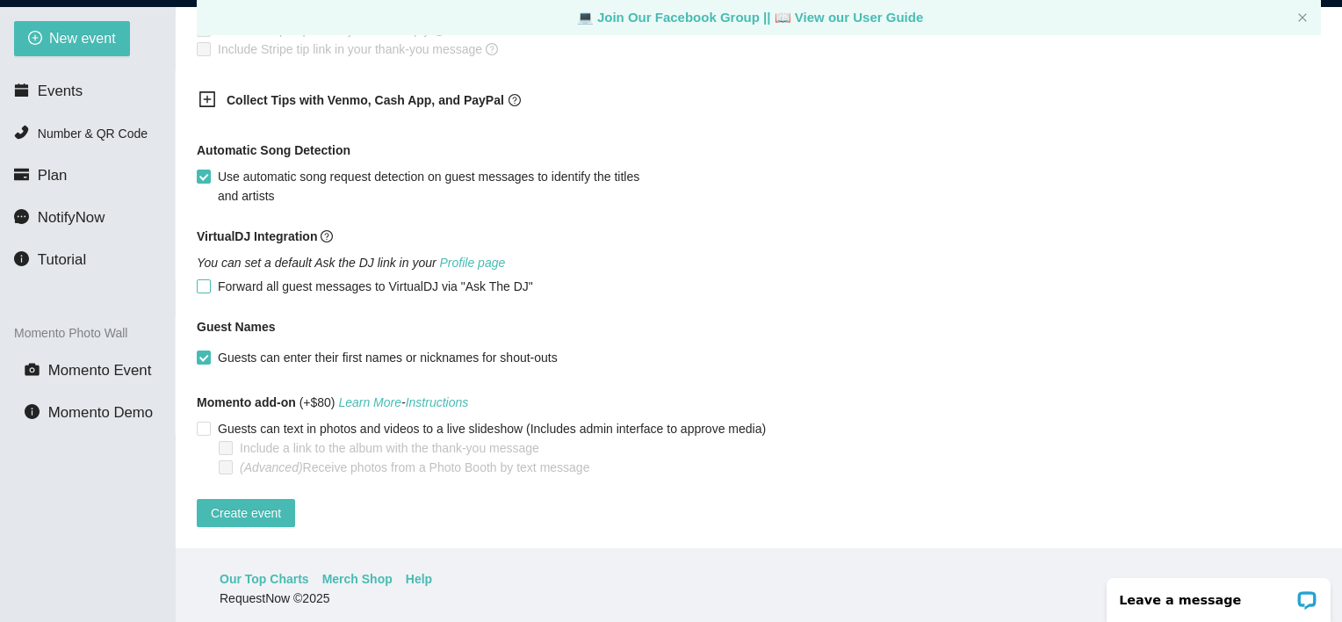
scroll to position [56, 0]
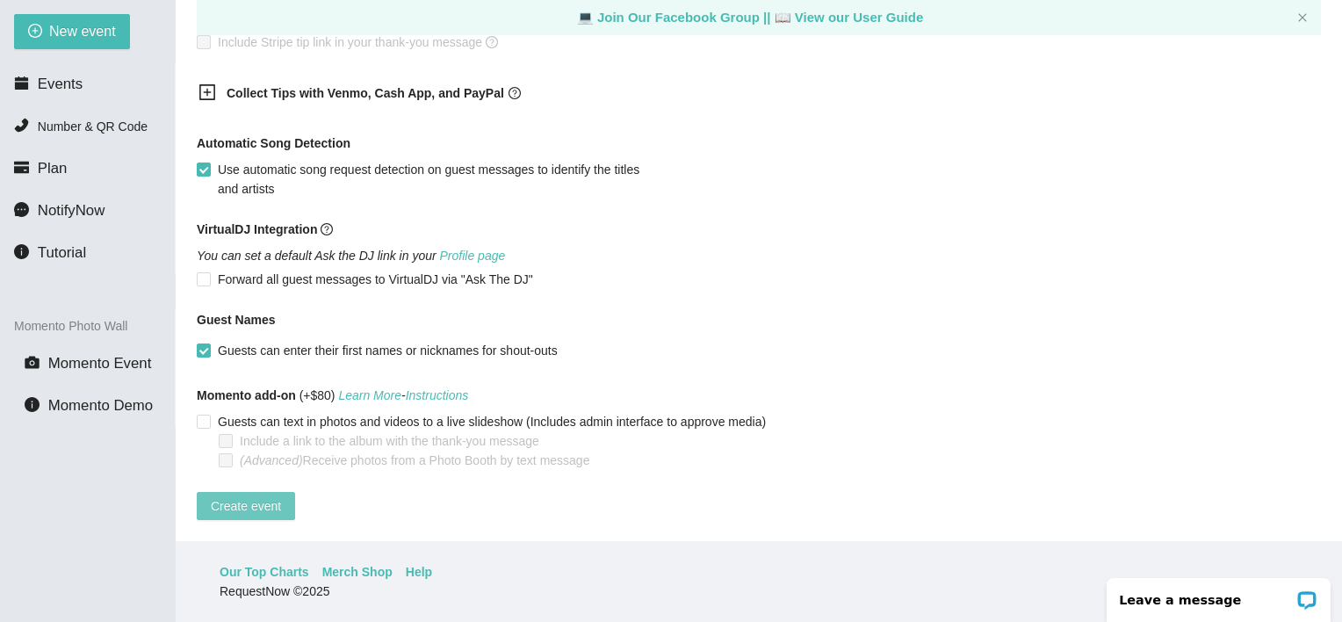
type textarea "Thank You for sending a request!!"
click at [241, 496] on span "Create event" at bounding box center [246, 505] width 70 height 19
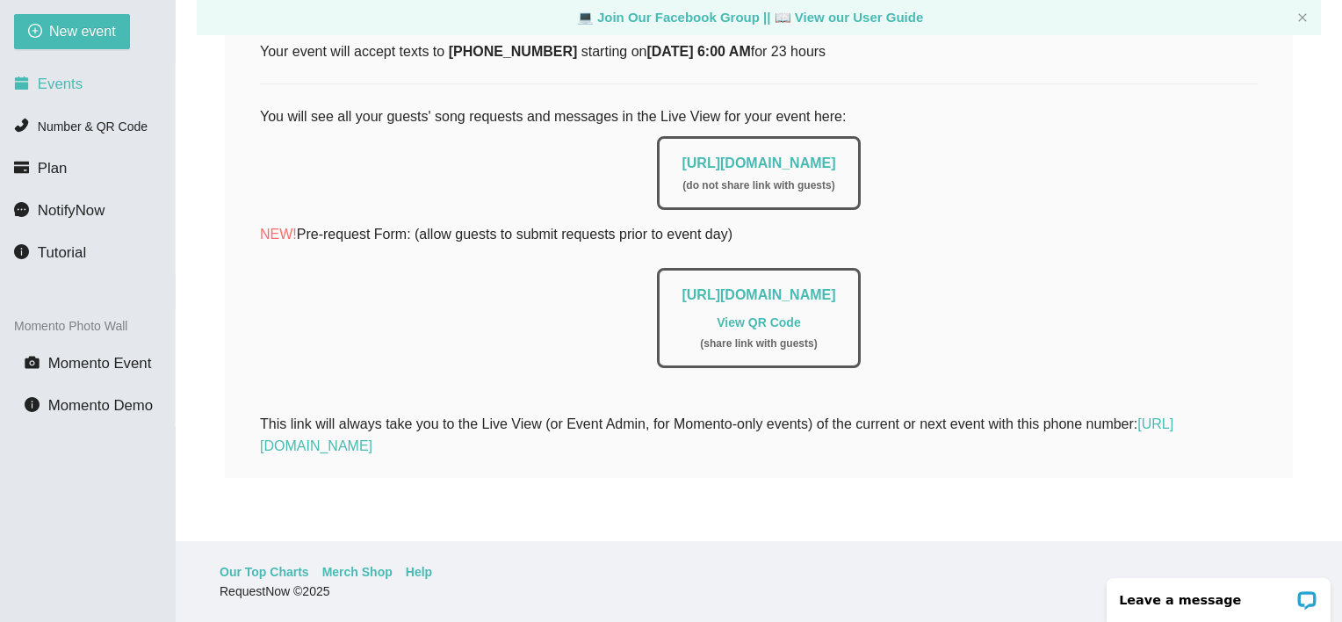
click at [56, 82] on span "Events" at bounding box center [60, 84] width 45 height 17
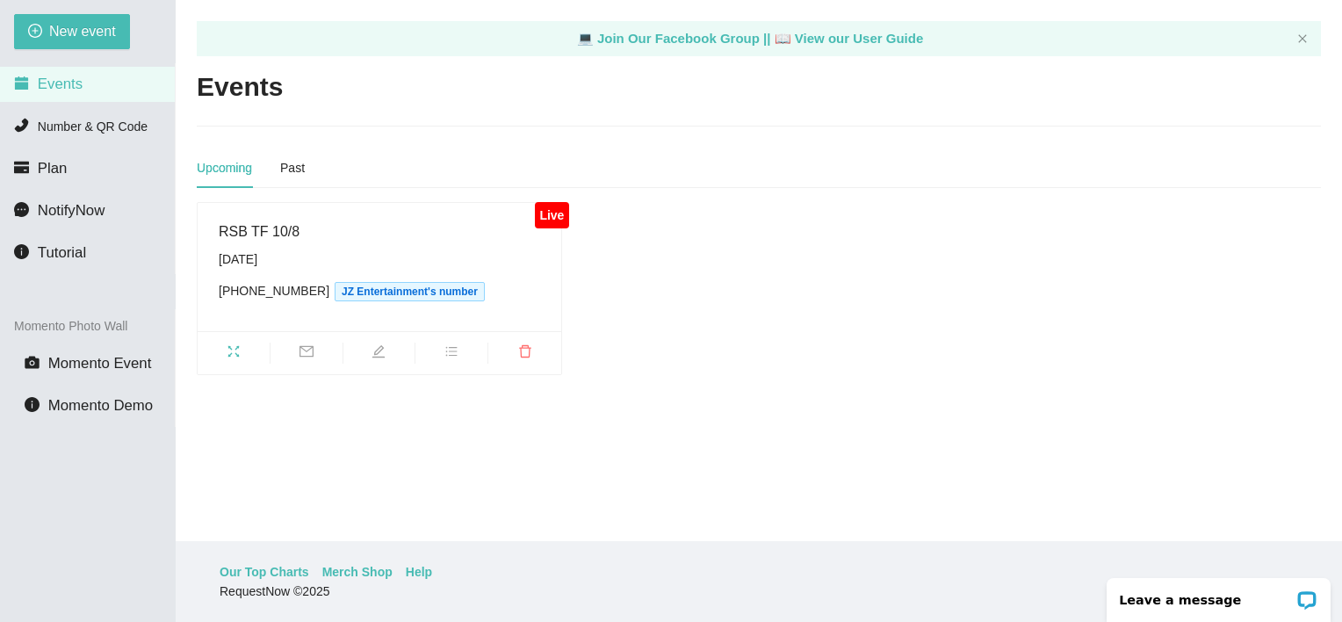
click at [53, 87] on span "Events" at bounding box center [60, 84] width 45 height 17
